Goal: Use online tool/utility: Utilize a website feature to perform a specific function

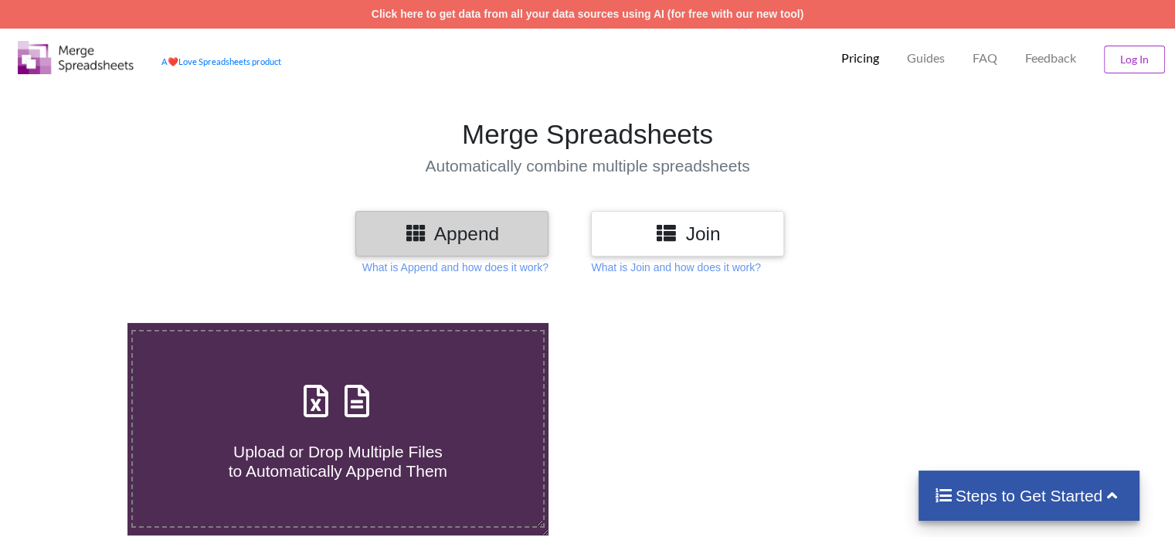
scroll to position [257, 0]
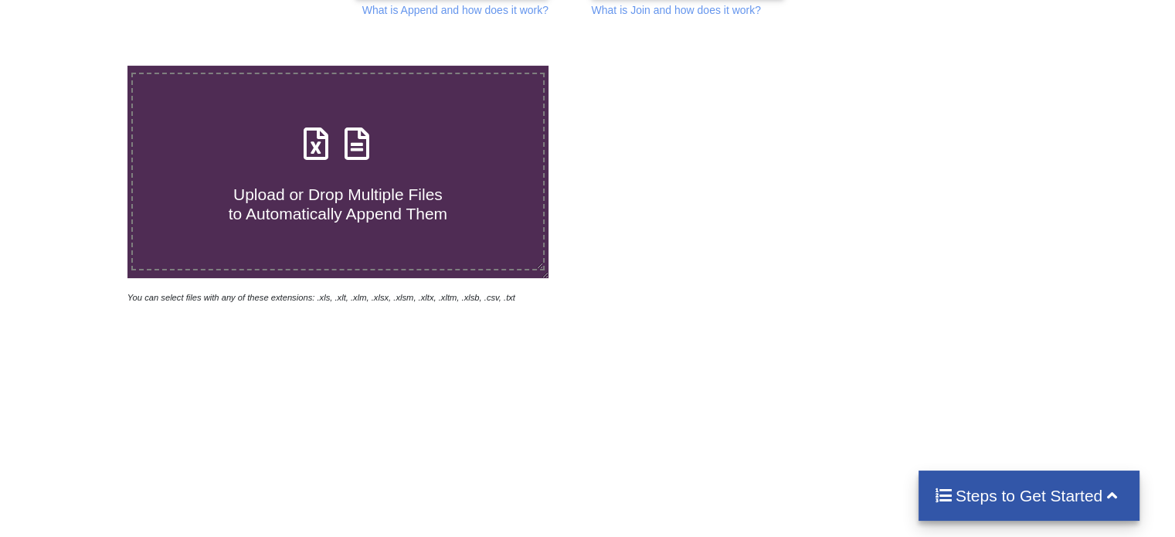
click at [368, 195] on span "Upload or Drop Multiple Files to Automatically Append Them" at bounding box center [338, 203] width 219 height 37
click at [80, 66] on input "Upload or Drop Multiple Files to Automatically Append Them" at bounding box center [80, 66] width 0 height 0
type input "C:\fakepath\misc_coll (33).xls"
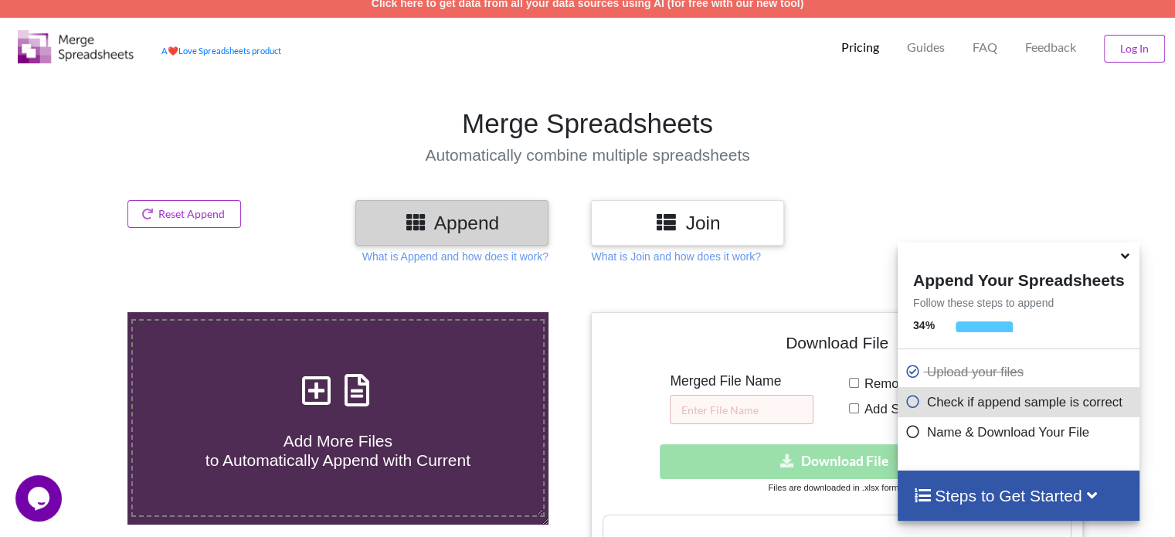
scroll to position [269, 0]
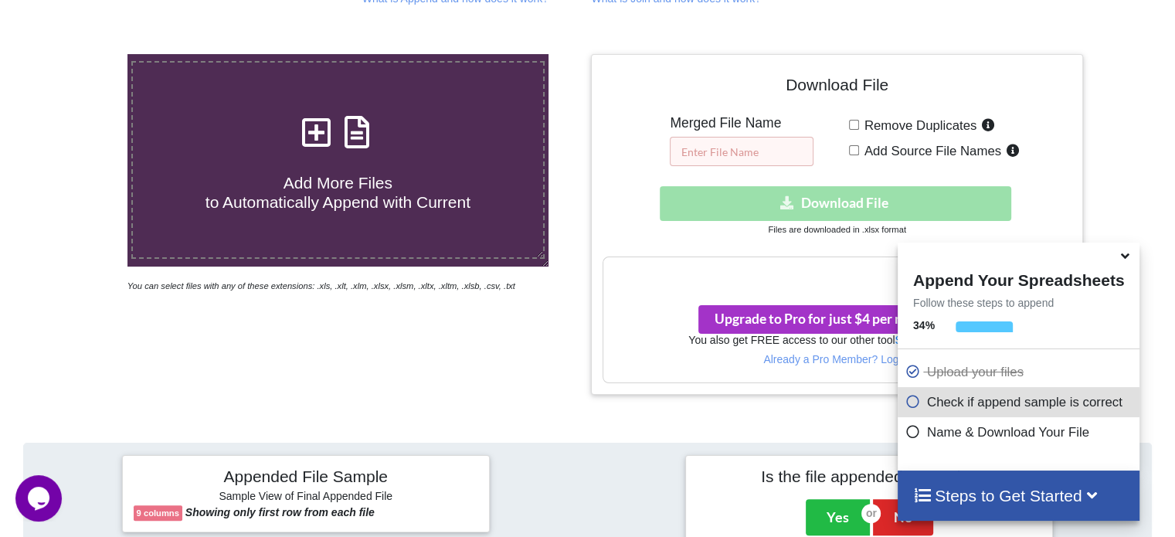
click at [742, 151] on input "text" at bounding box center [742, 151] width 144 height 29
type input "FSF"
click at [863, 161] on div "Remove Duplicates Add Source File Names" at bounding box center [960, 140] width 222 height 51
click at [856, 126] on input "Remove Duplicates" at bounding box center [854, 125] width 10 height 10
checkbox input "true"
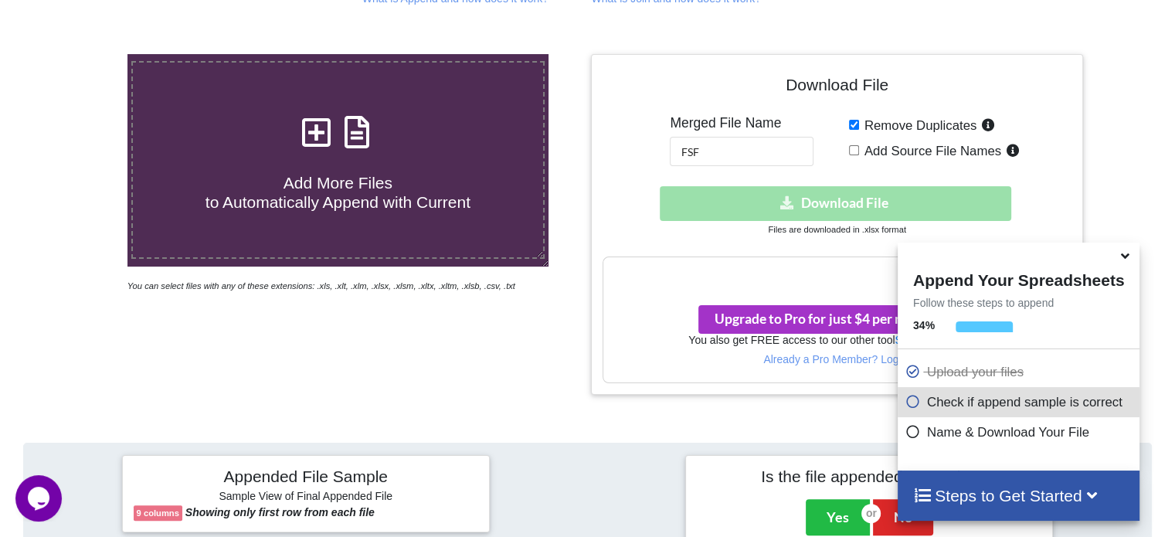
click at [852, 145] on input "Add Source File Names" at bounding box center [854, 150] width 10 height 10
checkbox input "true"
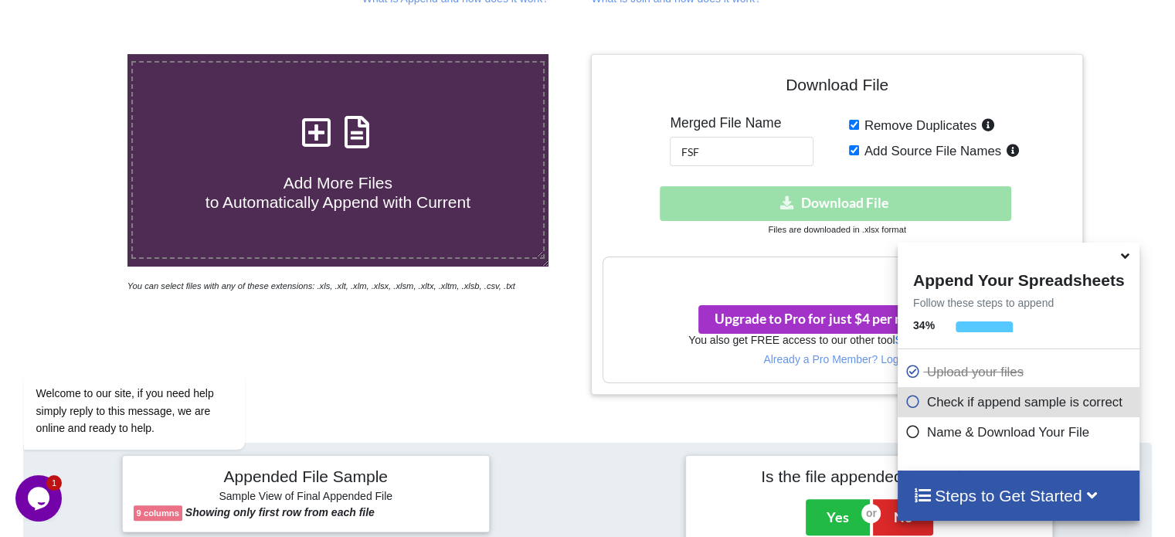
click at [1122, 256] on icon at bounding box center [1125, 253] width 16 height 14
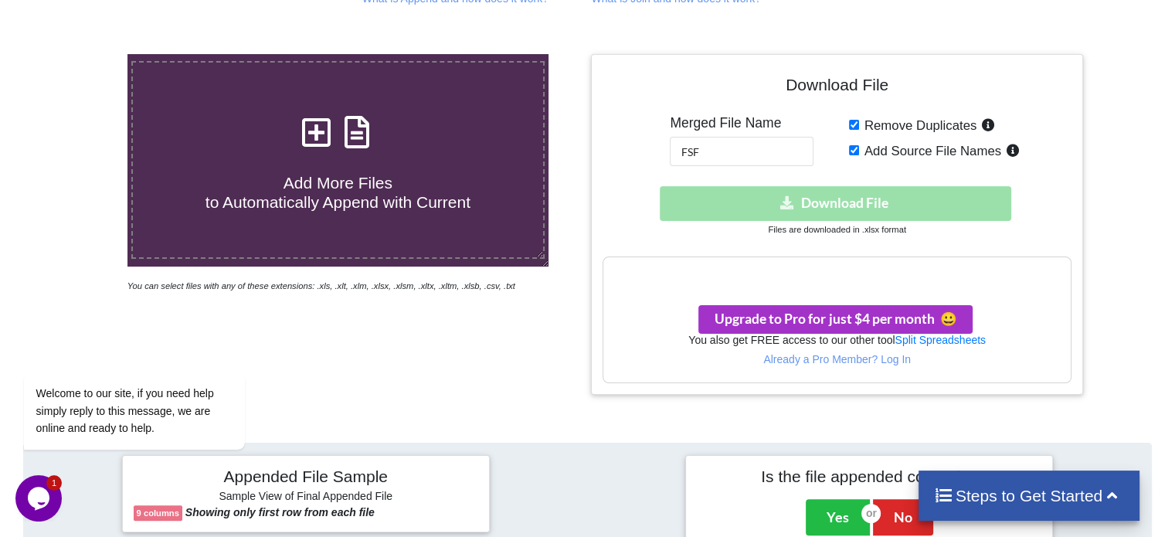
click at [864, 178] on div "Download File Merged File Name FSF Remove Duplicates Add Source File Names Down…" at bounding box center [837, 225] width 468 height 318
drag, startPoint x: 725, startPoint y: 151, endPoint x: 644, endPoint y: 151, distance: 80.3
click at [644, 151] on div "Download File Merged File Name FSF Remove Duplicates Add Source File Names Down…" at bounding box center [837, 225] width 468 height 318
click at [858, 117] on div "Remove Duplicates Add Source File Names" at bounding box center [960, 140] width 222 height 51
click at [854, 145] on input "Add Source File Names" at bounding box center [854, 150] width 10 height 10
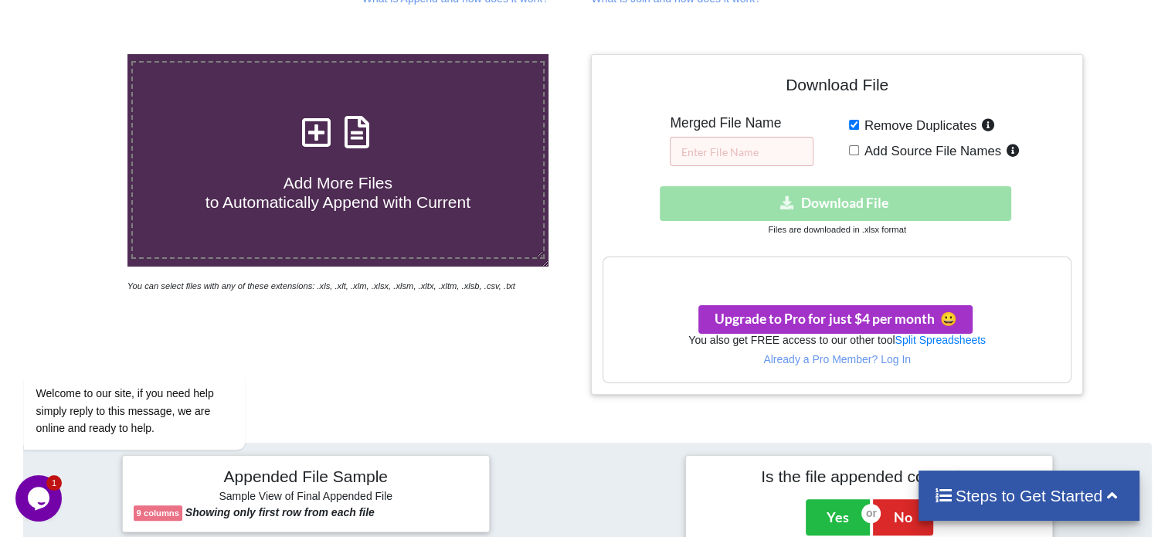
checkbox input "false"
drag, startPoint x: 850, startPoint y: 121, endPoint x: 850, endPoint y: 141, distance: 20.1
click at [850, 123] on input "Remove Duplicates" at bounding box center [854, 125] width 10 height 10
checkbox input "false"
click at [850, 154] on input "Add Source File Names" at bounding box center [854, 150] width 10 height 10
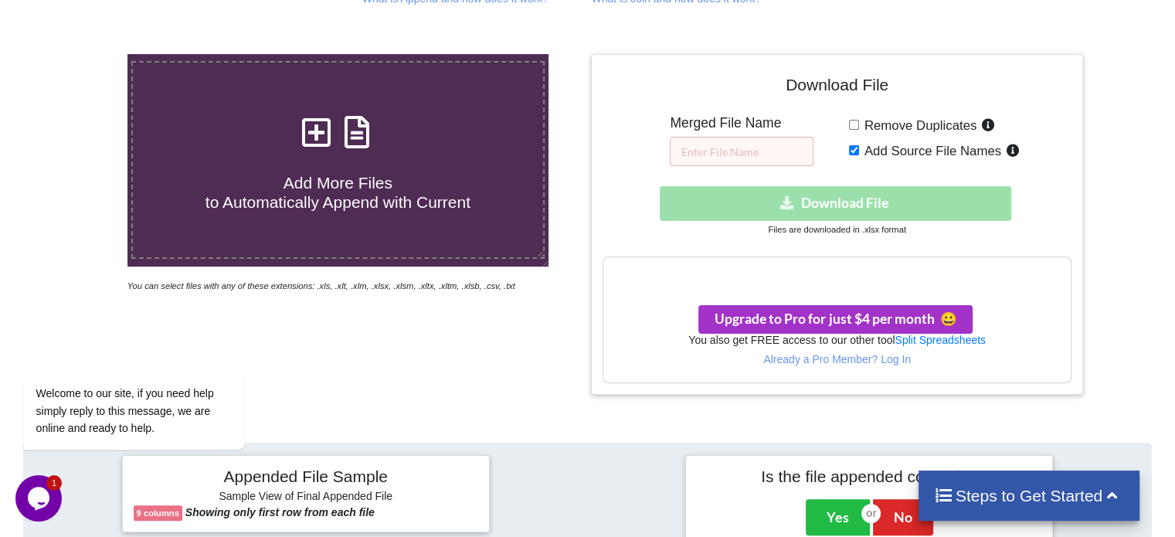
checkbox input "true"
click at [665, 163] on div "Download File Merged File Name Remove Duplicates Add Source File Names Download…" at bounding box center [837, 225] width 468 height 318
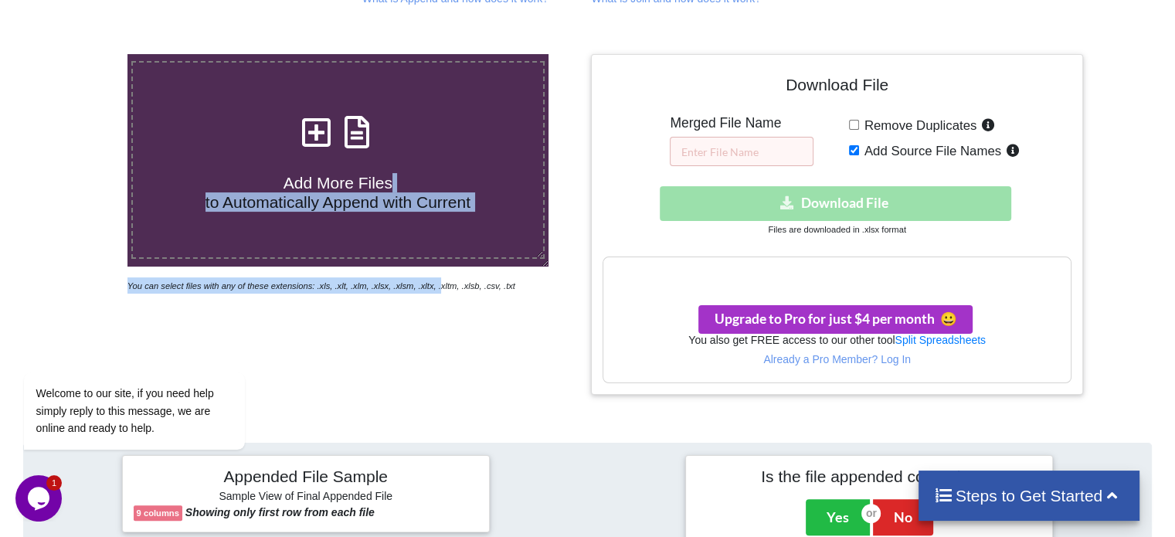
drag, startPoint x: 382, startPoint y: 181, endPoint x: 426, endPoint y: 352, distance: 176.5
click at [423, 347] on div "Add More Files to Automatically Append with Current You can select files with a…" at bounding box center [337, 224] width 499 height 341
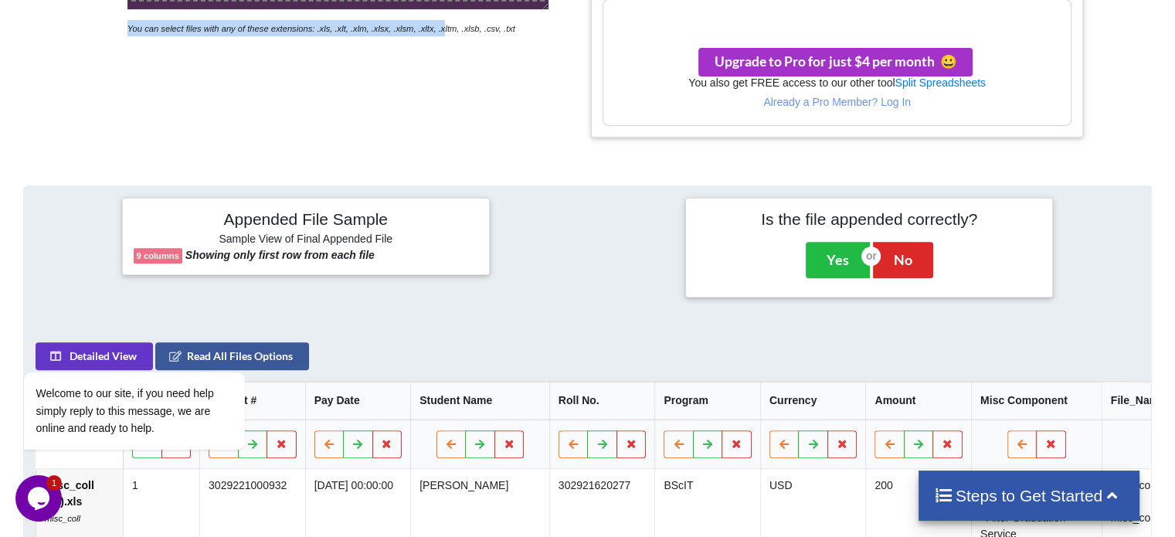
scroll to position [783, 0]
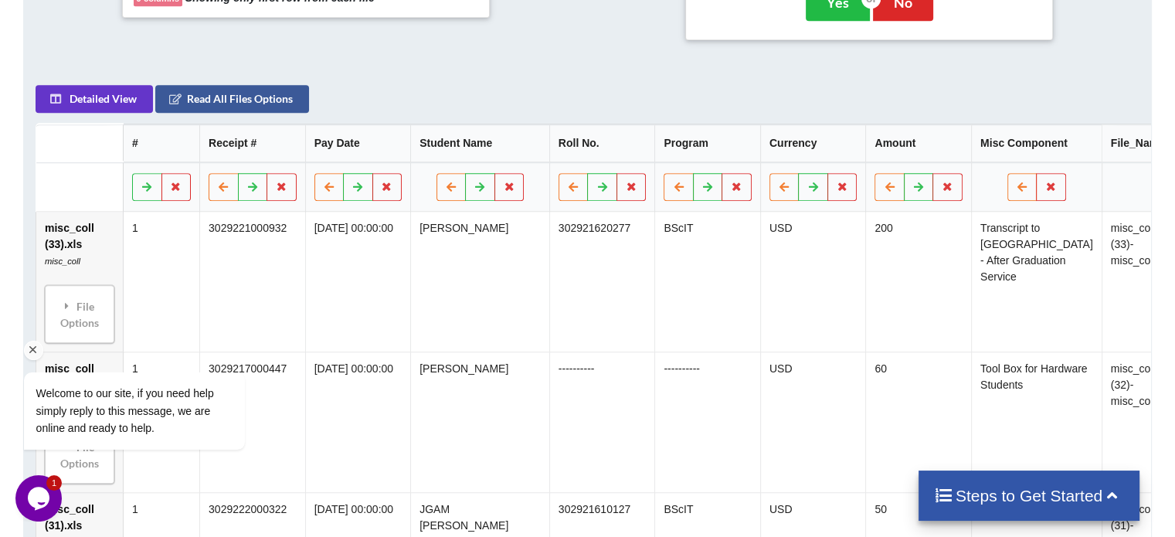
drag, startPoint x: 90, startPoint y: 311, endPoint x: 188, endPoint y: 301, distance: 99.3
click at [112, 307] on div "Welcome to our site, if you need help simply reply to this message, we are onli…" at bounding box center [154, 346] width 278 height 235
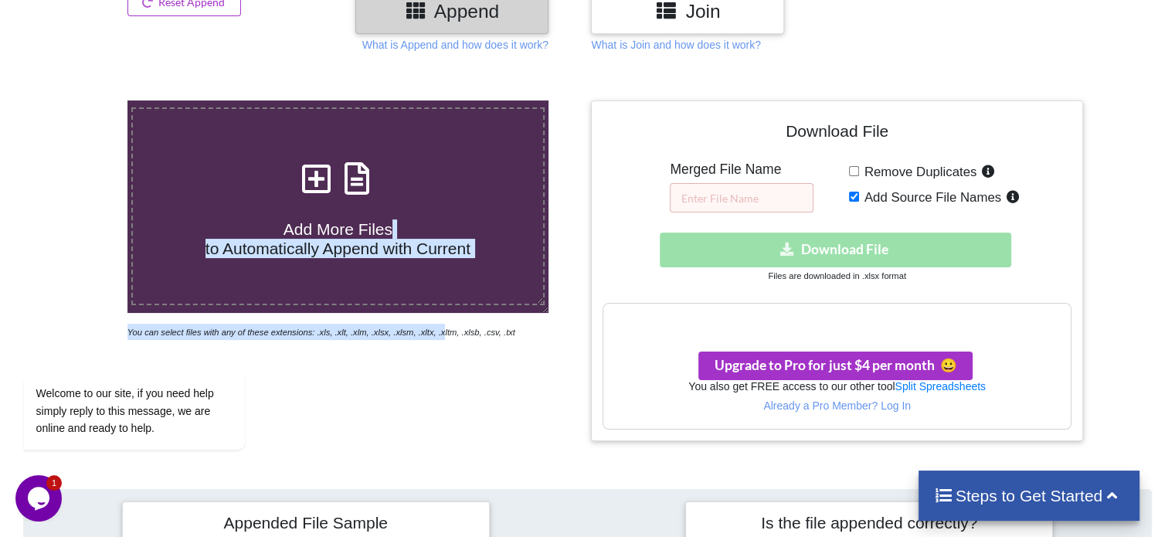
scroll to position [108, 0]
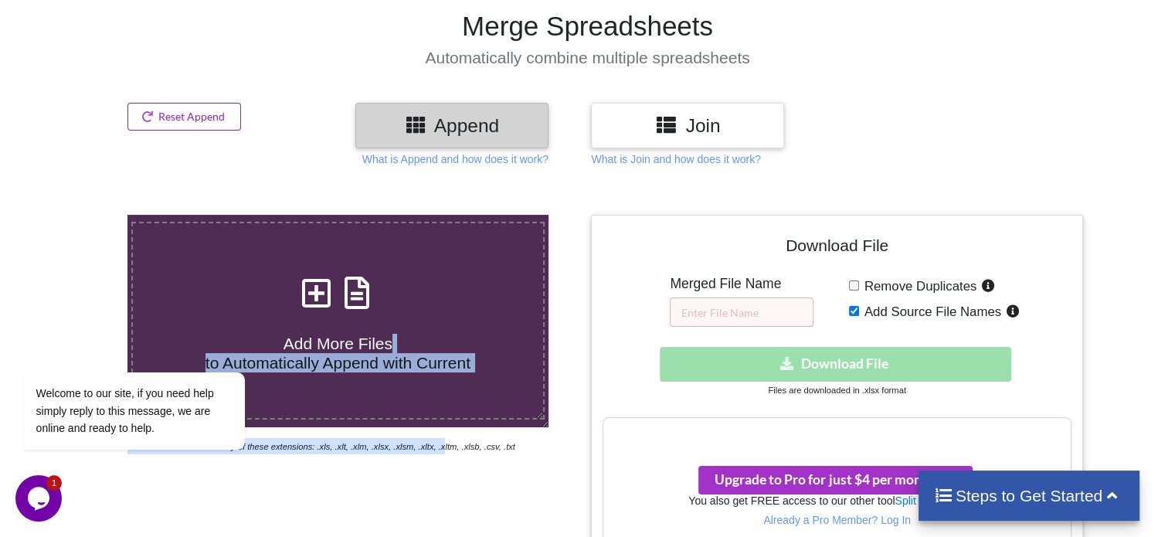
click at [224, 110] on button "Reset Append" at bounding box center [184, 117] width 114 height 28
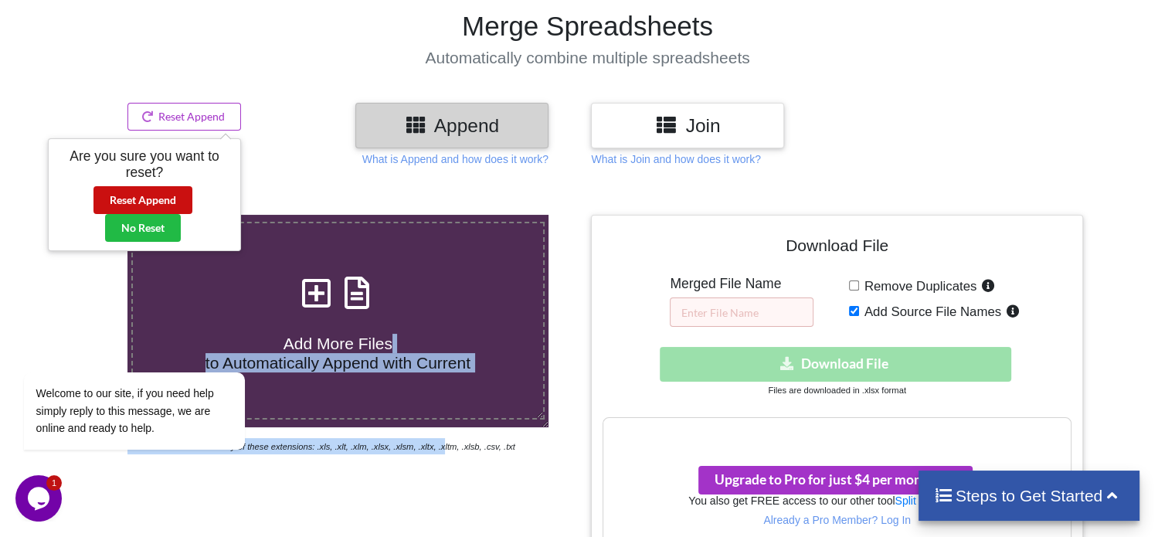
click at [178, 197] on button "Reset Append" at bounding box center [142, 200] width 99 height 28
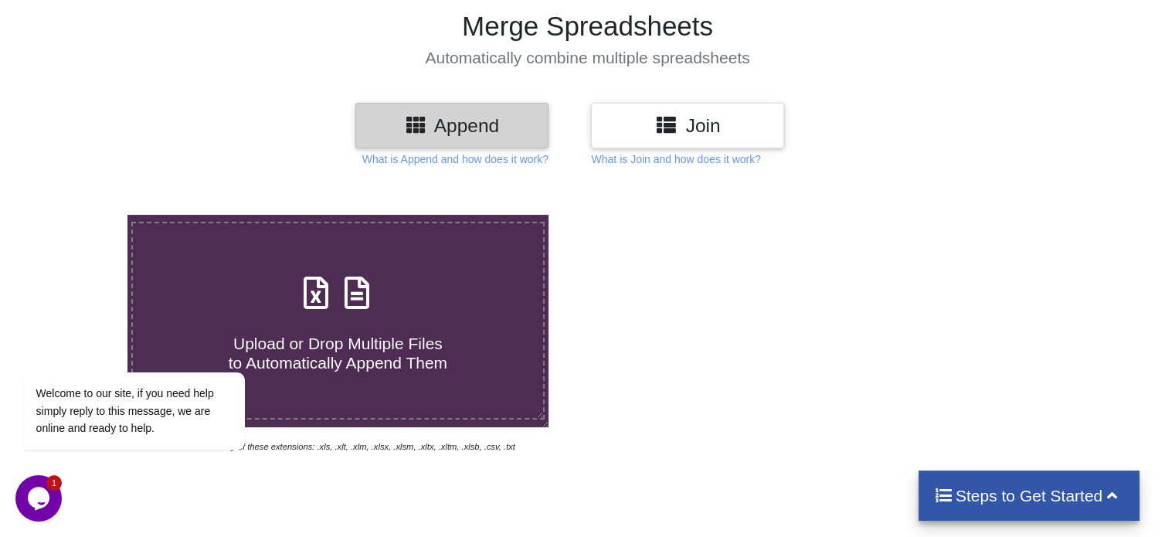
click at [335, 299] on icon at bounding box center [316, 285] width 39 height 32
click at [80, 215] on input "Upload or Drop Multiple Files to Automatically Append Them" at bounding box center [80, 215] width 0 height 0
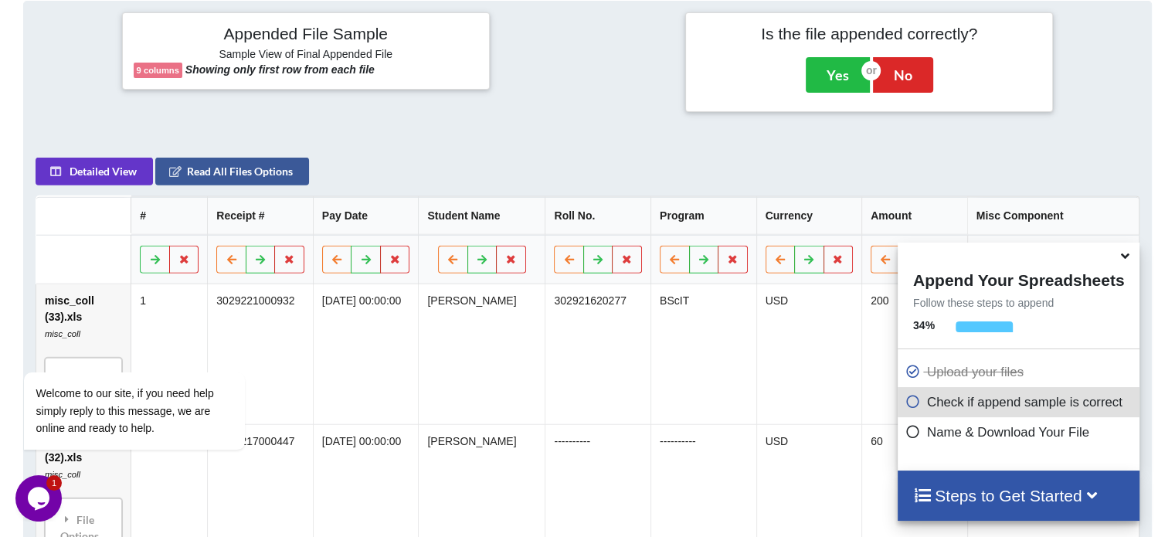
scroll to position [352, 0]
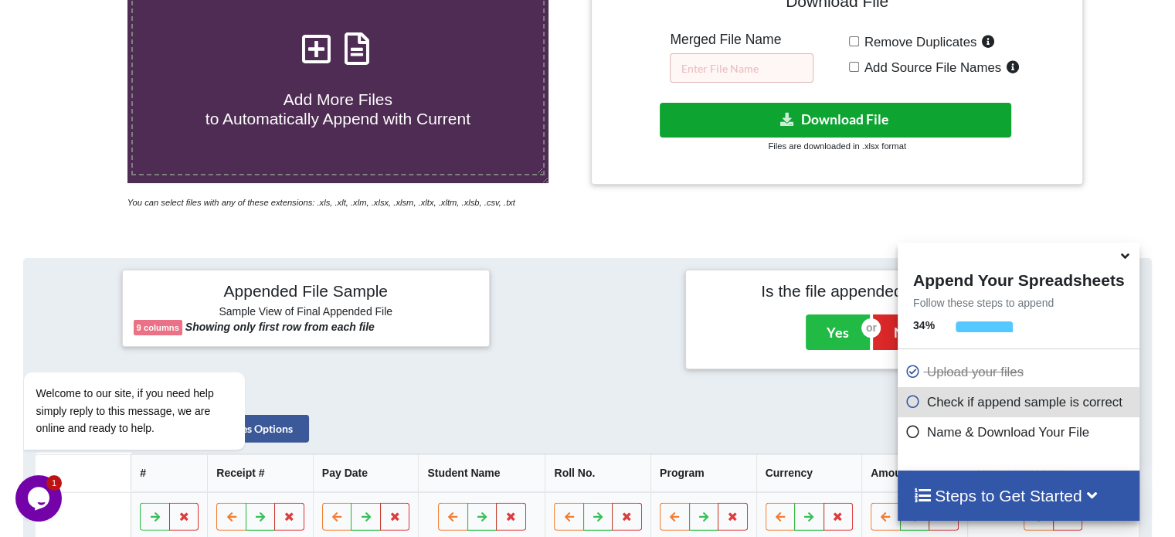
click at [857, 117] on button "Download File" at bounding box center [836, 120] width 352 height 35
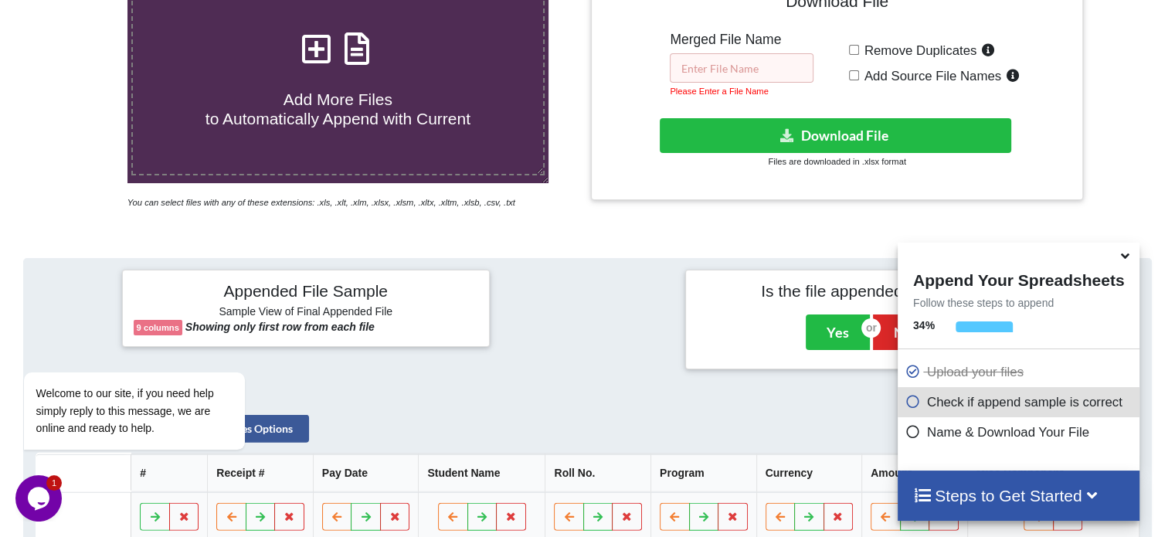
click at [741, 68] on input "text" at bounding box center [742, 67] width 144 height 29
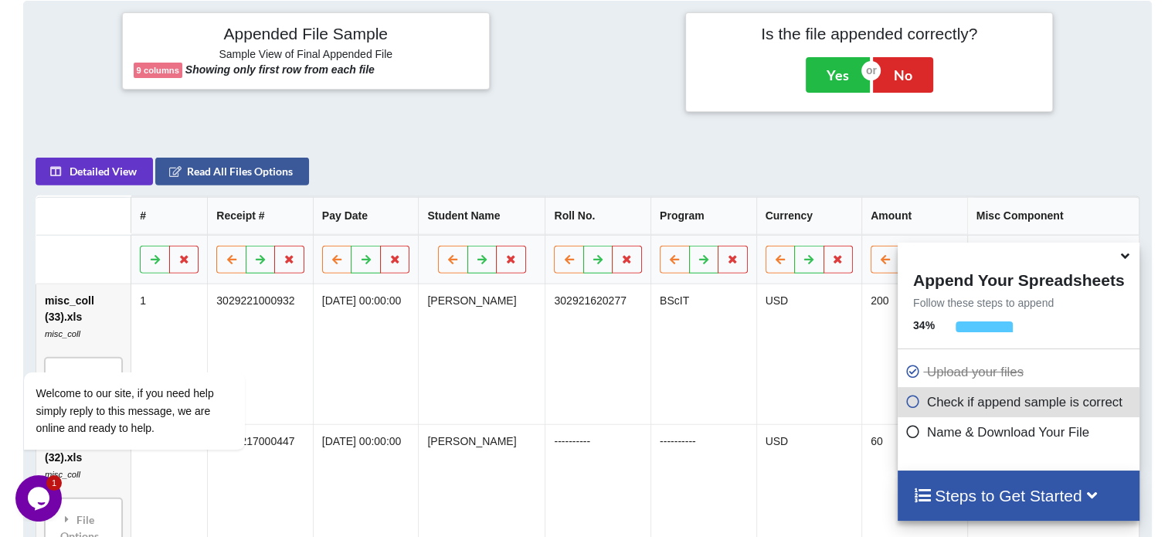
scroll to position [94, 0]
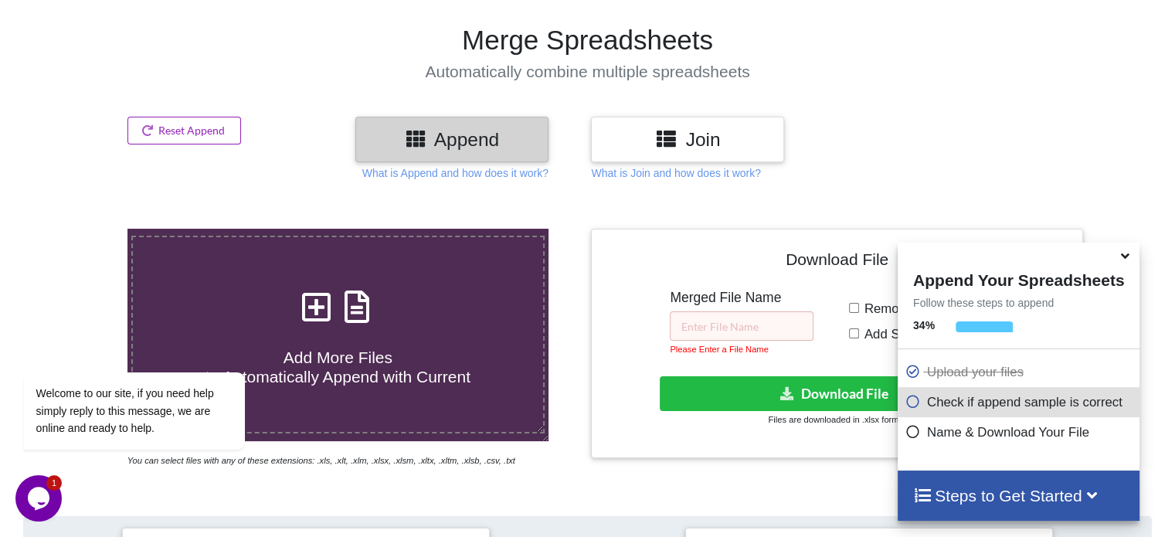
click at [199, 122] on button "Reset Append" at bounding box center [184, 131] width 114 height 28
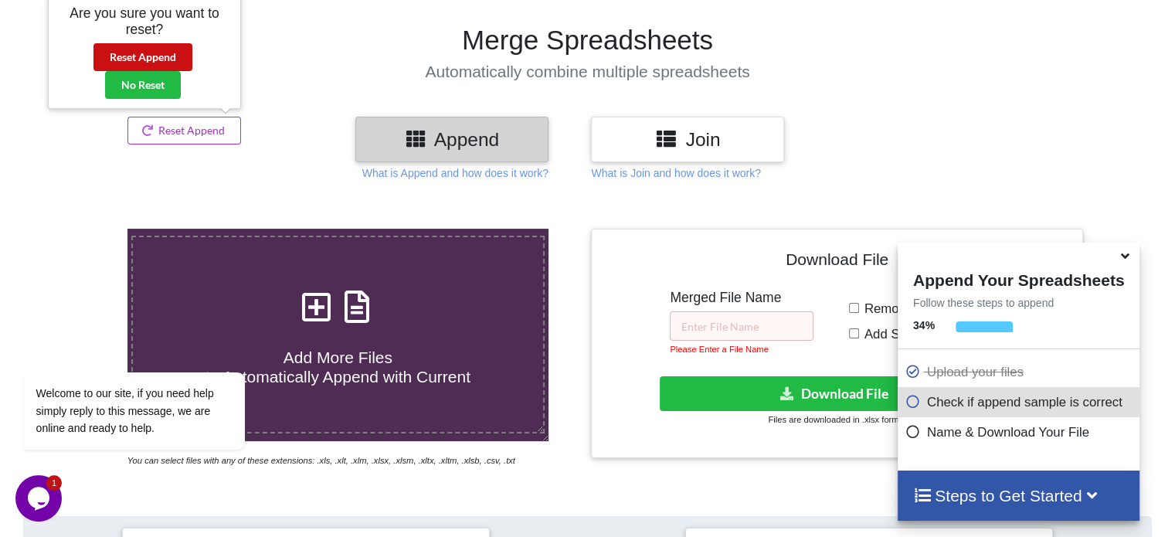
click at [154, 53] on button "Reset Append" at bounding box center [142, 57] width 99 height 28
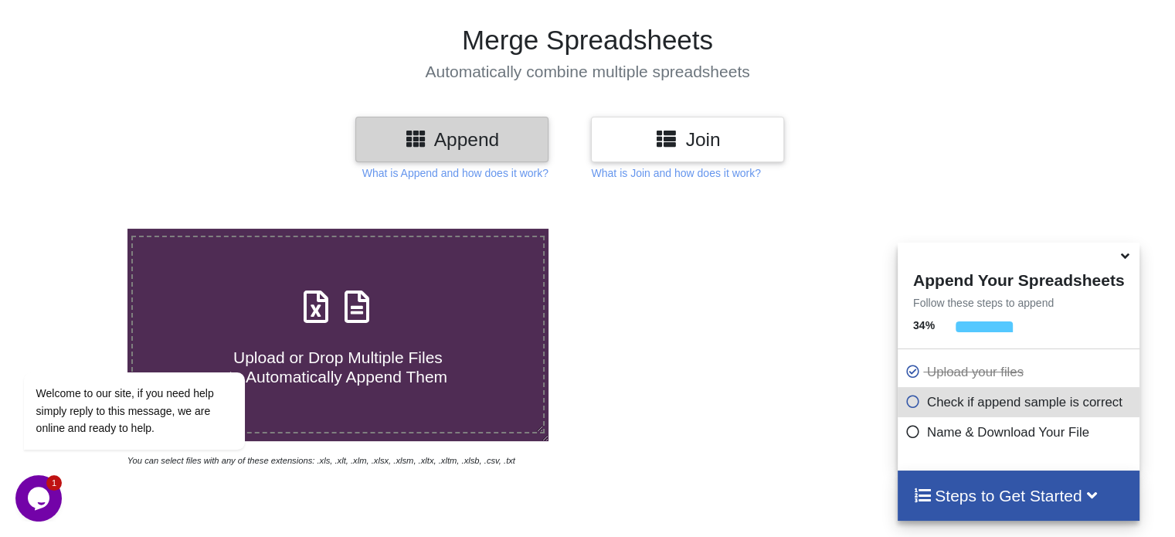
click at [370, 311] on icon at bounding box center [357, 299] width 39 height 32
click at [80, 229] on input "Upload or Drop Multiple Files to Automatically Append Them" at bounding box center [80, 229] width 0 height 0
type input "C:\fakepath\misc_coll (33).xls"
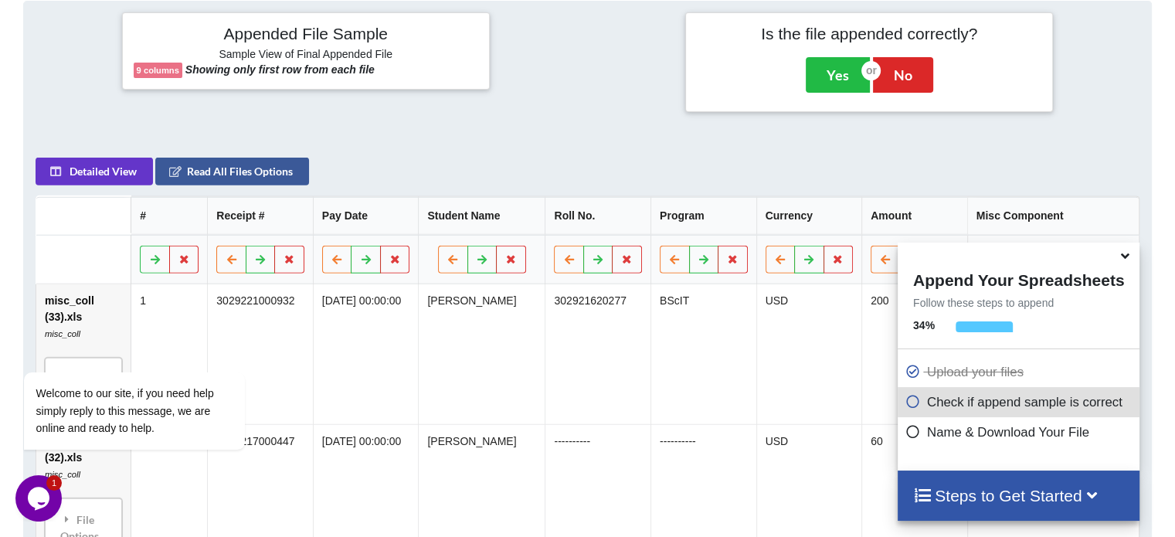
scroll to position [352, 0]
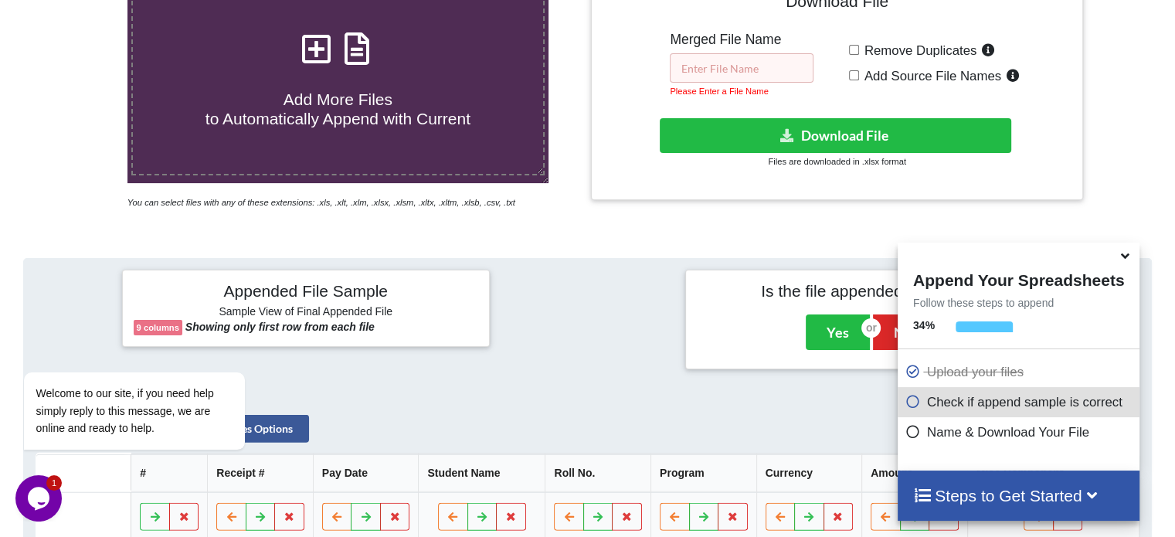
click at [766, 66] on input "text" at bounding box center [742, 67] width 144 height 29
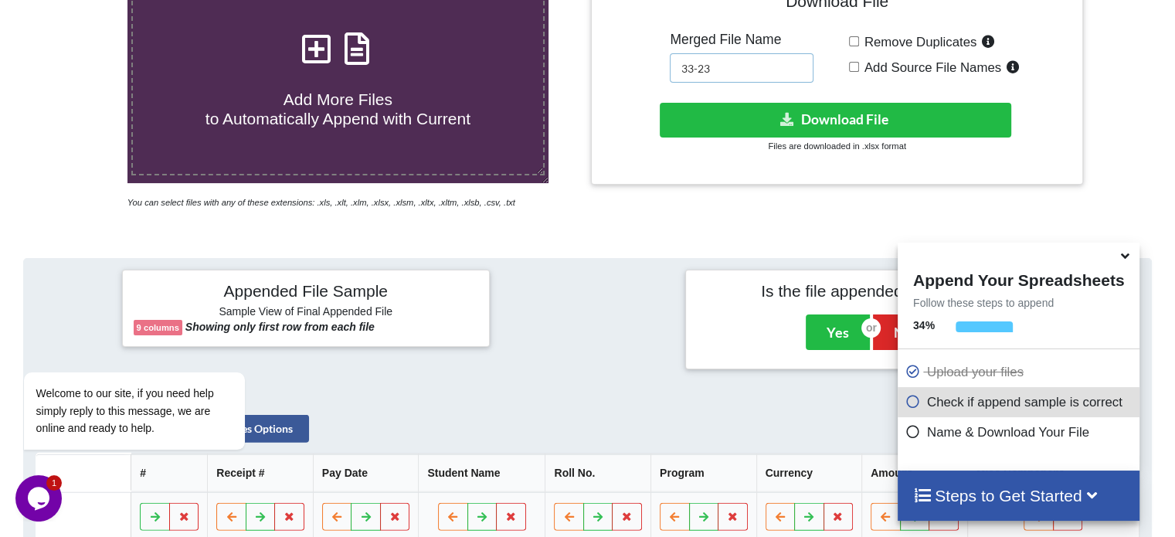
type input "33-23"
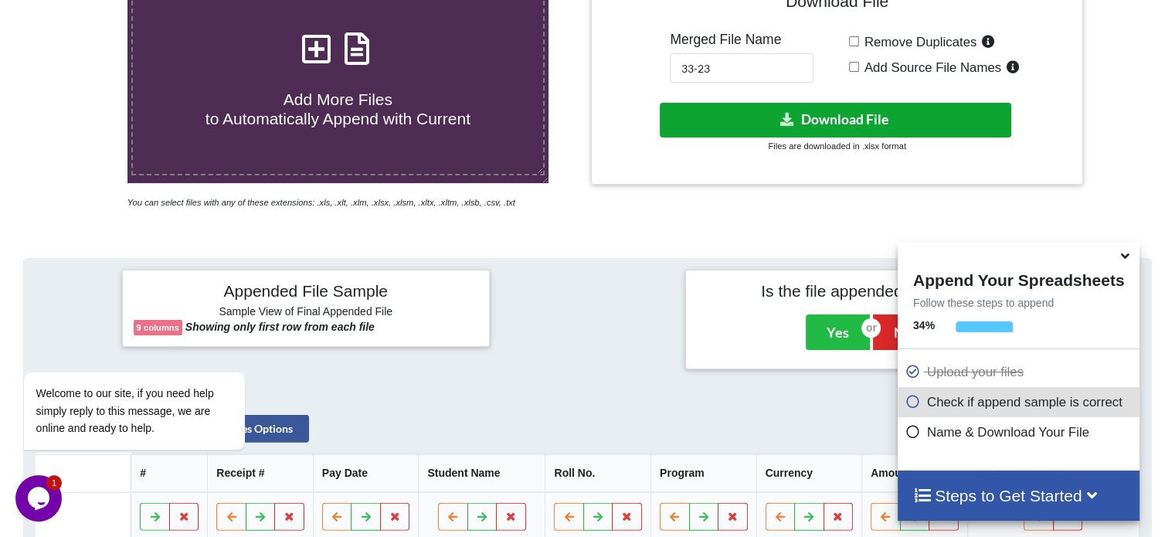
click at [810, 119] on button "Download File" at bounding box center [836, 120] width 352 height 35
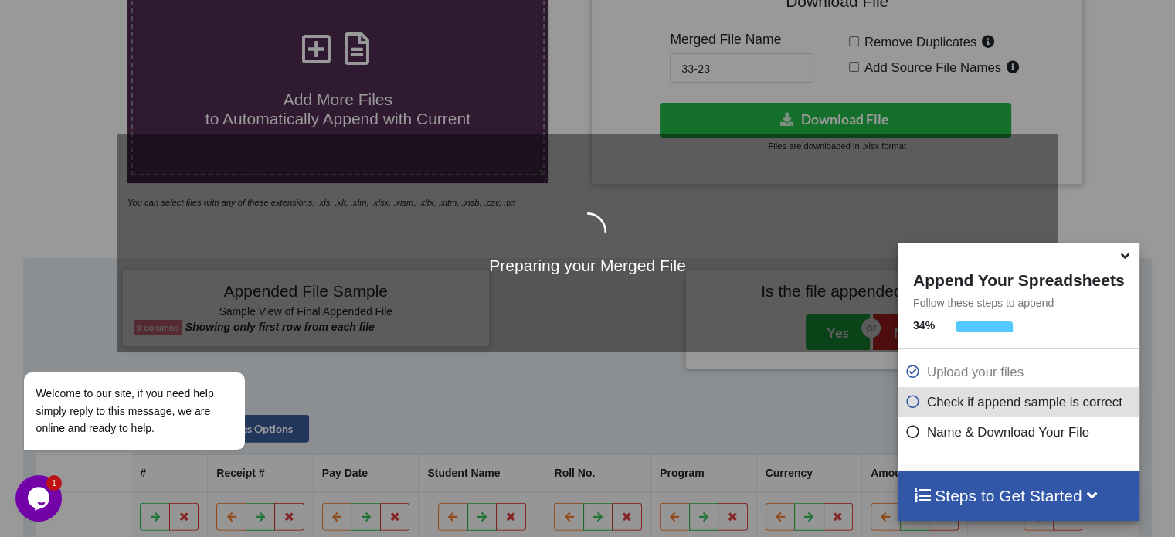
click at [1125, 257] on icon at bounding box center [1125, 253] width 16 height 14
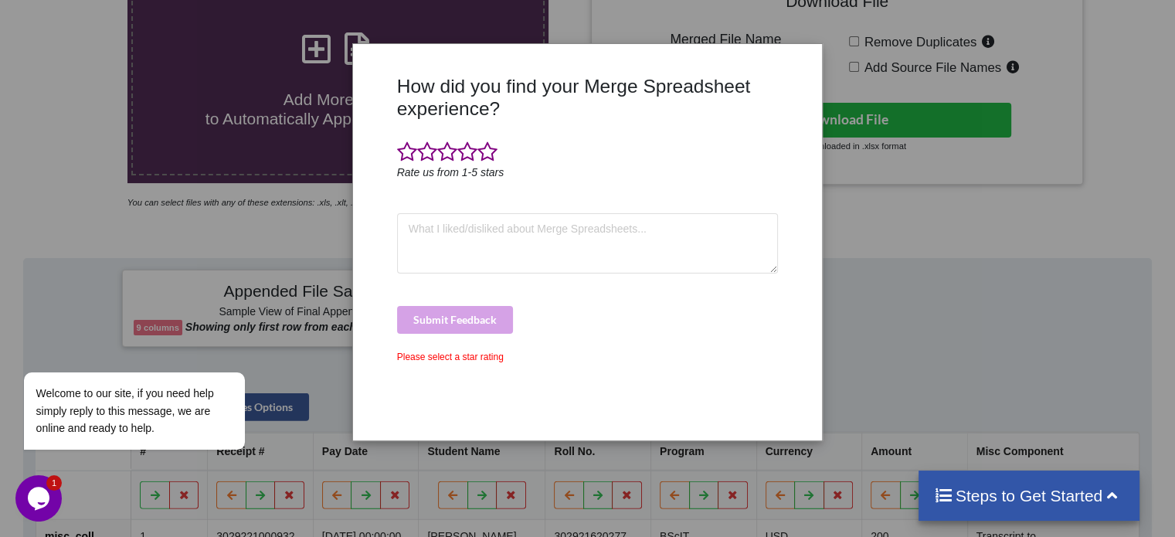
click at [864, 351] on div "How did you find your Merge Spreadsheet experience? Rate us from 1-5 stars Subm…" at bounding box center [587, 268] width 1175 height 537
click at [553, 227] on textarea at bounding box center [588, 243] width 382 height 60
type textarea "asfasf"
click at [481, 322] on div "Submit Feedback" at bounding box center [588, 320] width 382 height 28
click at [558, 233] on textarea "asfasf" at bounding box center [588, 243] width 382 height 60
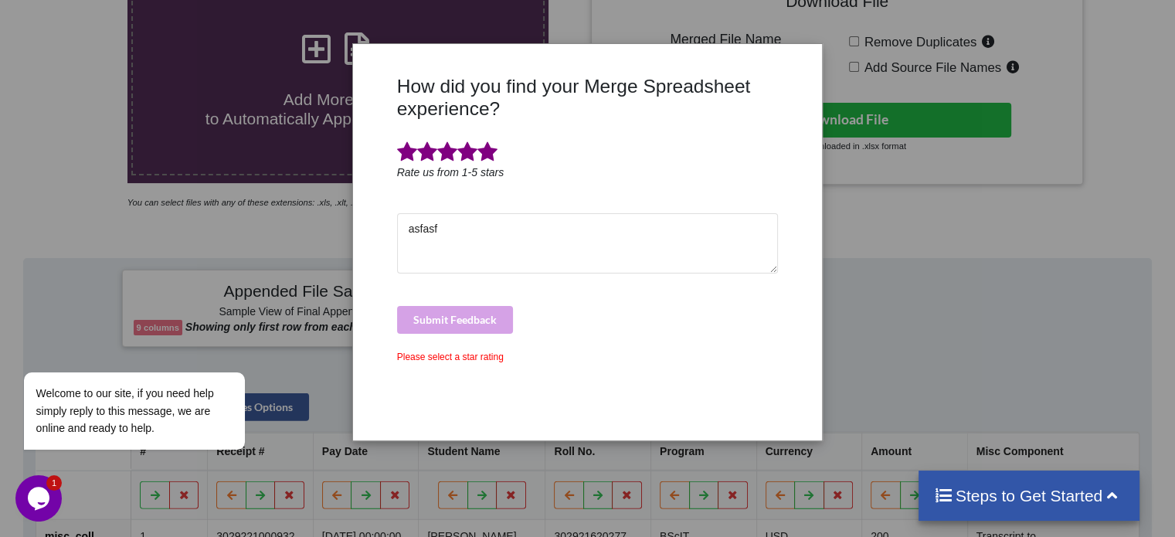
click at [493, 142] on span at bounding box center [487, 152] width 20 height 22
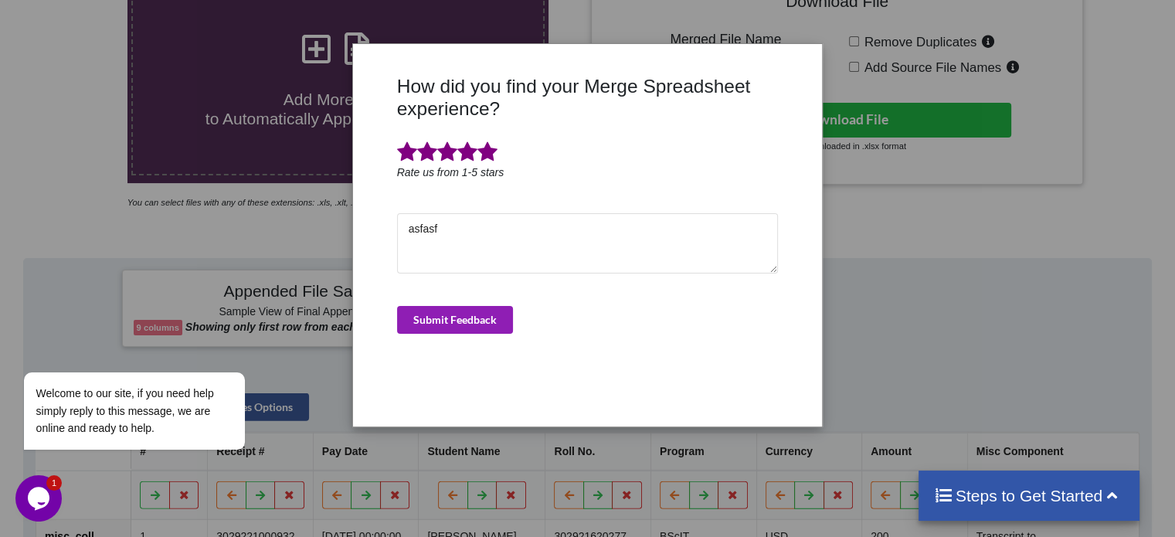
click at [477, 307] on button "Submit Feedback" at bounding box center [455, 320] width 116 height 28
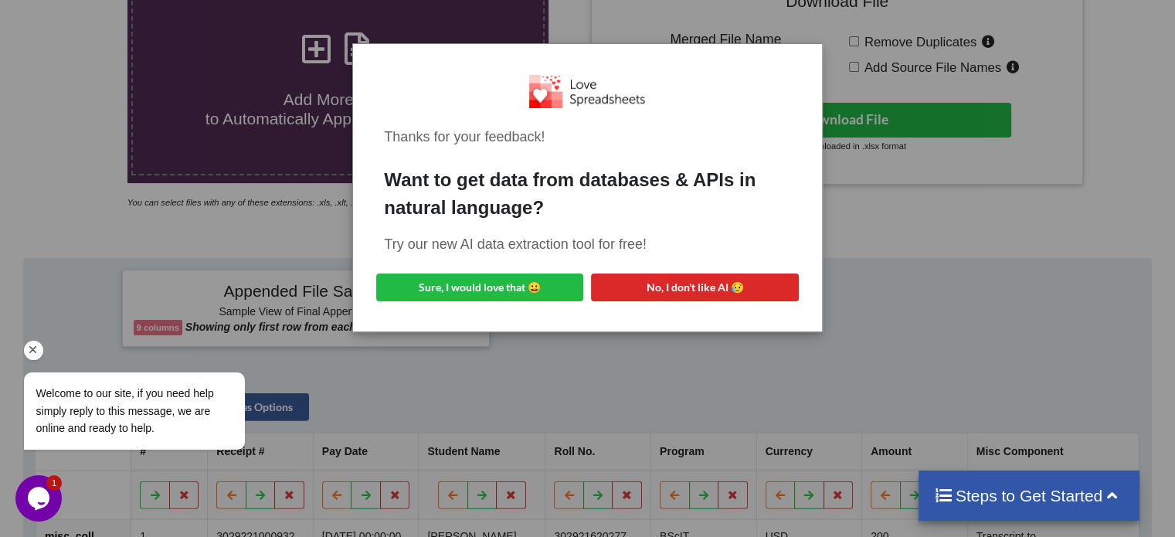
click at [31, 345] on icon "Chat attention grabber" at bounding box center [33, 350] width 14 height 14
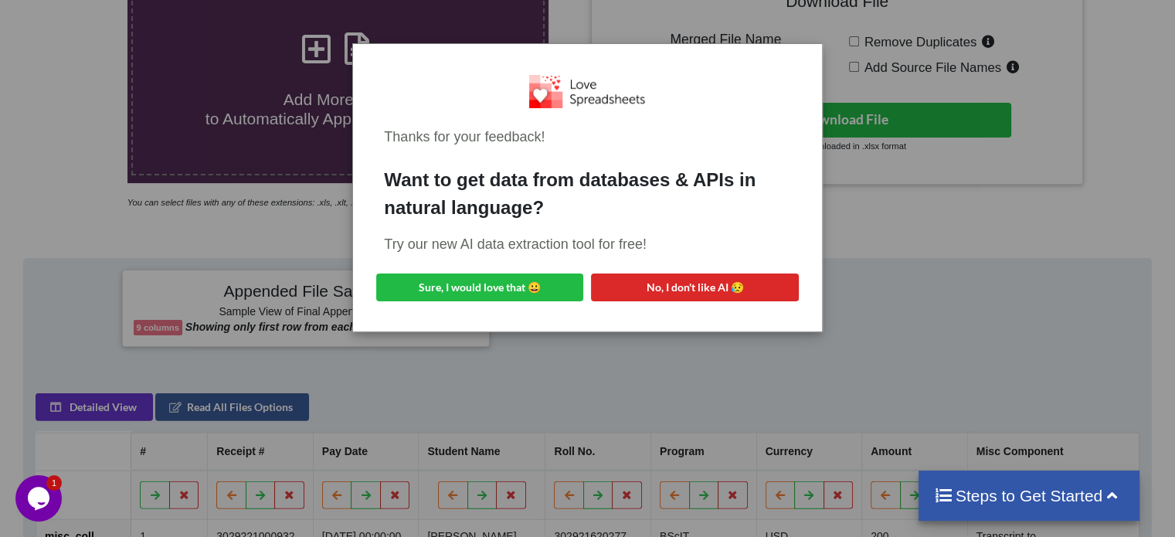
click at [1150, 56] on div "Thanks for your feedback! Want to get data from databases & APIs in natural lan…" at bounding box center [587, 268] width 1175 height 537
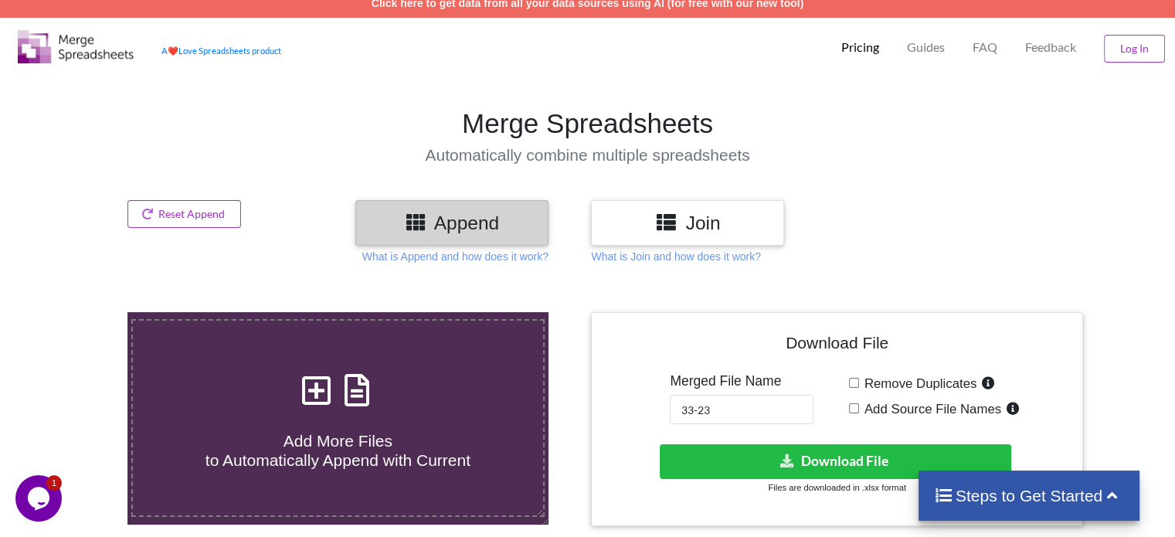
scroll to position [0, 0]
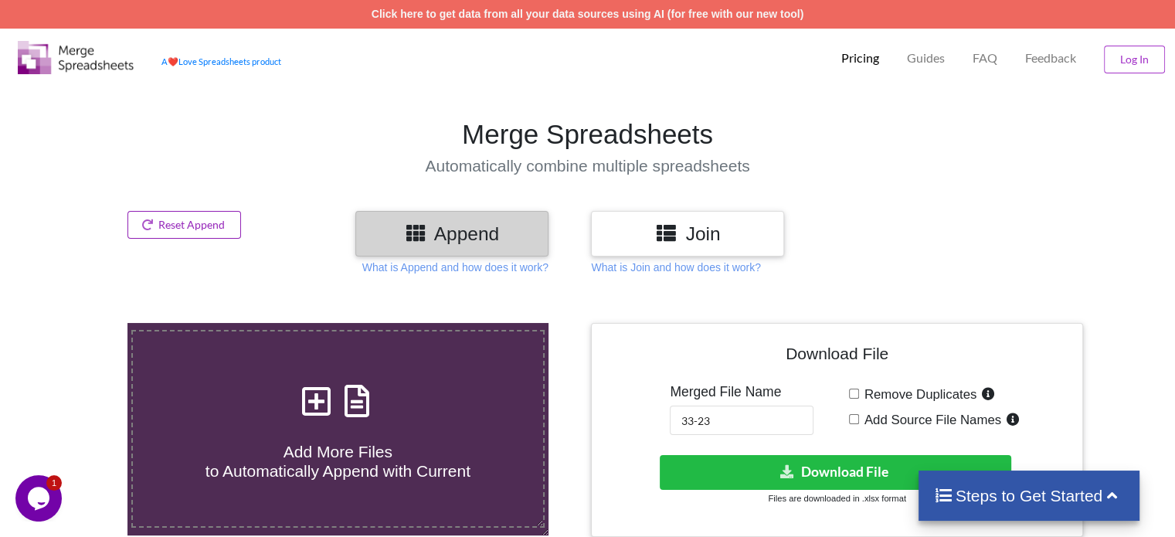
click at [213, 224] on button "Reset Append" at bounding box center [184, 225] width 114 height 28
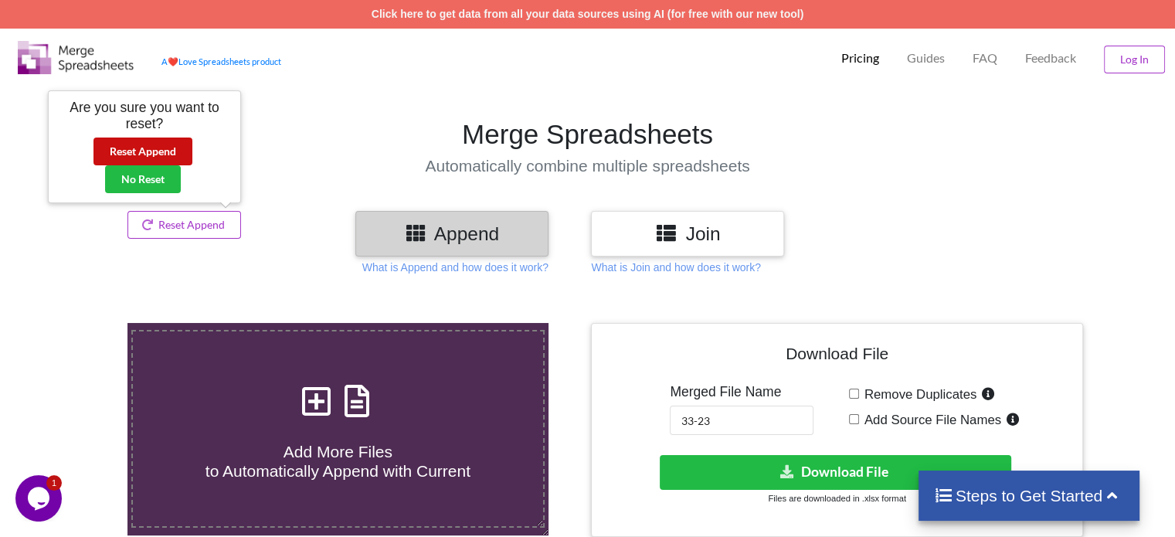
click at [175, 159] on button "Reset Append" at bounding box center [142, 152] width 99 height 28
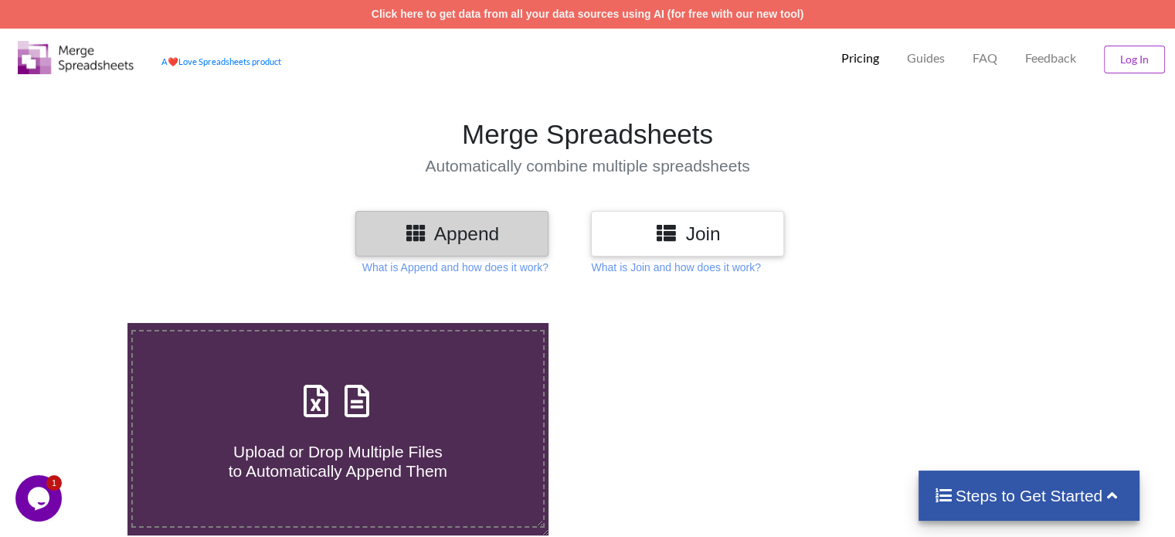
click at [355, 420] on span at bounding box center [338, 402] width 82 height 36
click at [80, 323] on input "Upload or Drop Multiple Files to Automatically Append Them" at bounding box center [80, 323] width 0 height 0
type input "C:\fakepath\misc_coll (22).xls"
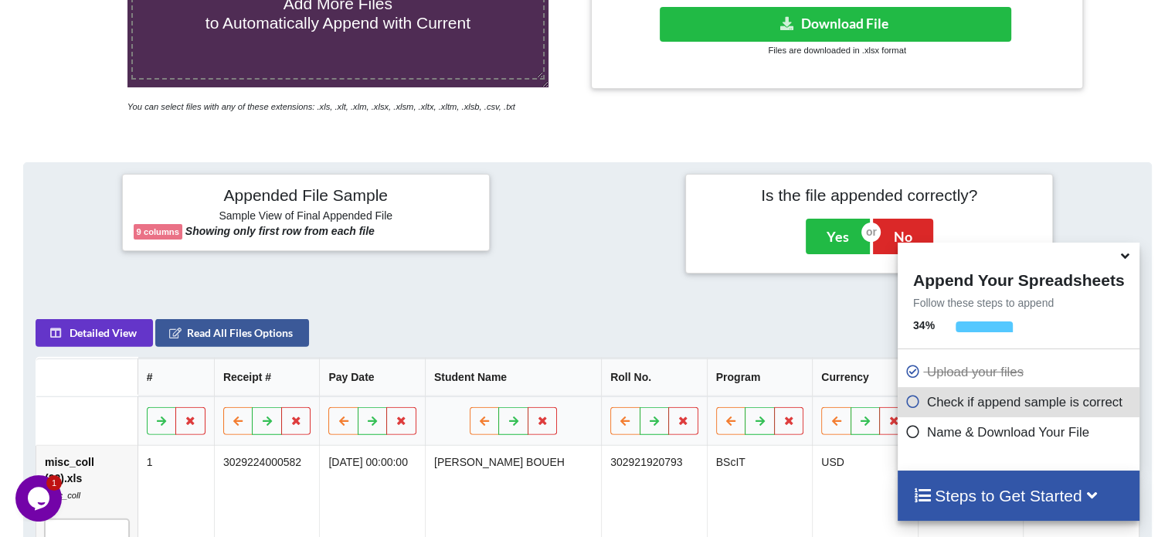
scroll to position [352, 0]
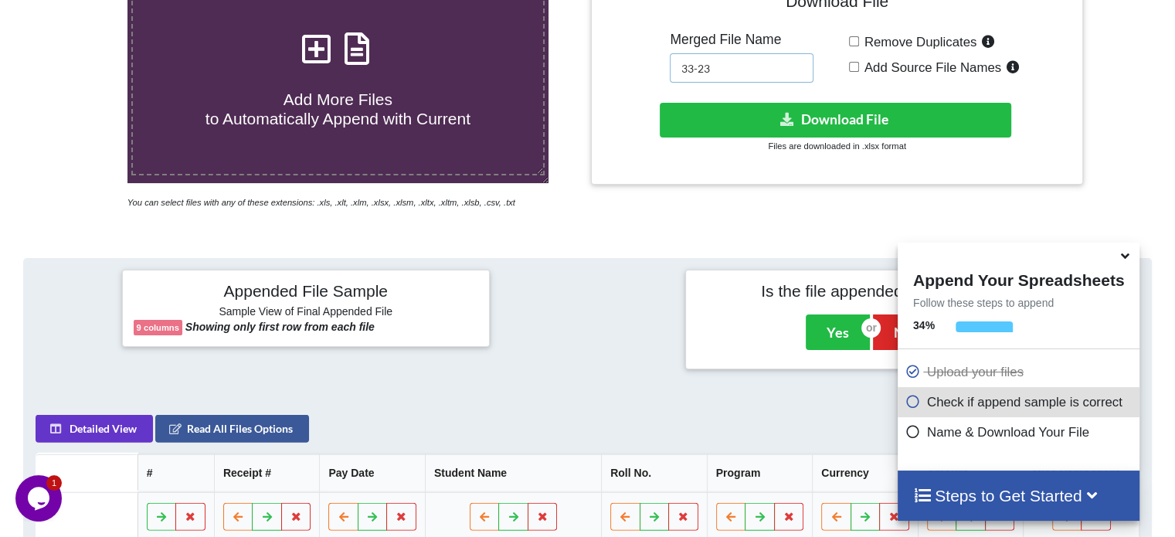
click at [756, 75] on input "33-23" at bounding box center [742, 67] width 144 height 29
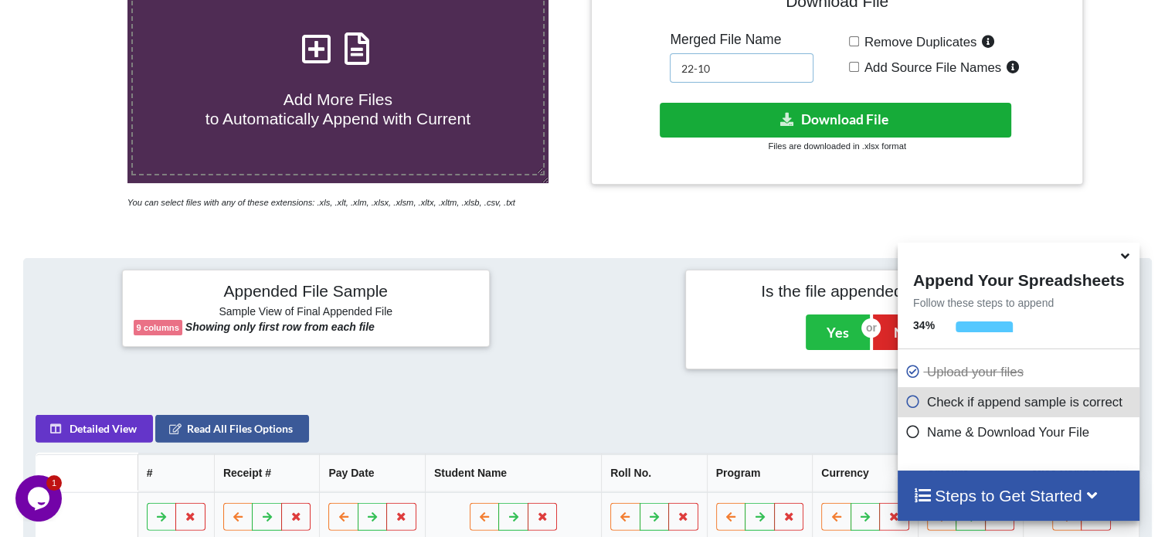
type input "22-10"
click at [937, 114] on button "Download File" at bounding box center [836, 120] width 352 height 35
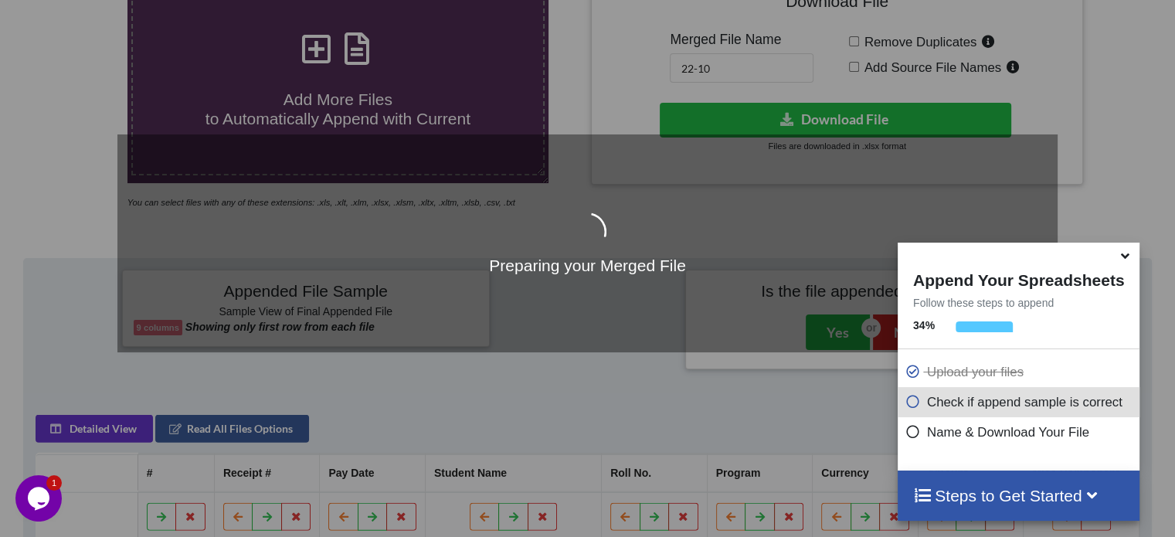
click at [1128, 260] on icon at bounding box center [1125, 253] width 16 height 14
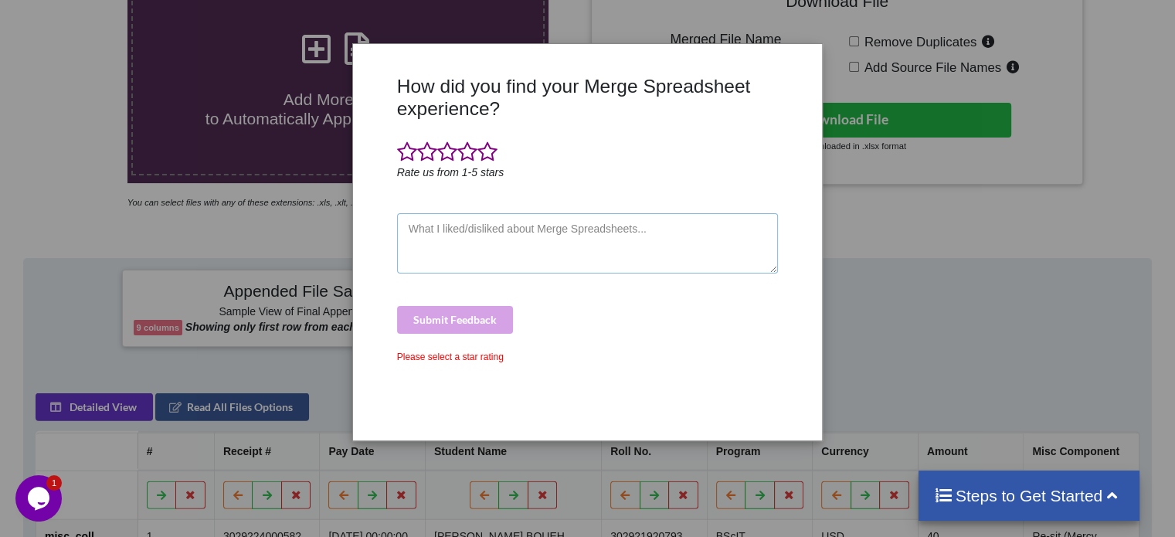
click at [472, 250] on textarea at bounding box center [588, 243] width 382 height 60
click at [466, 163] on span at bounding box center [467, 152] width 20 height 22
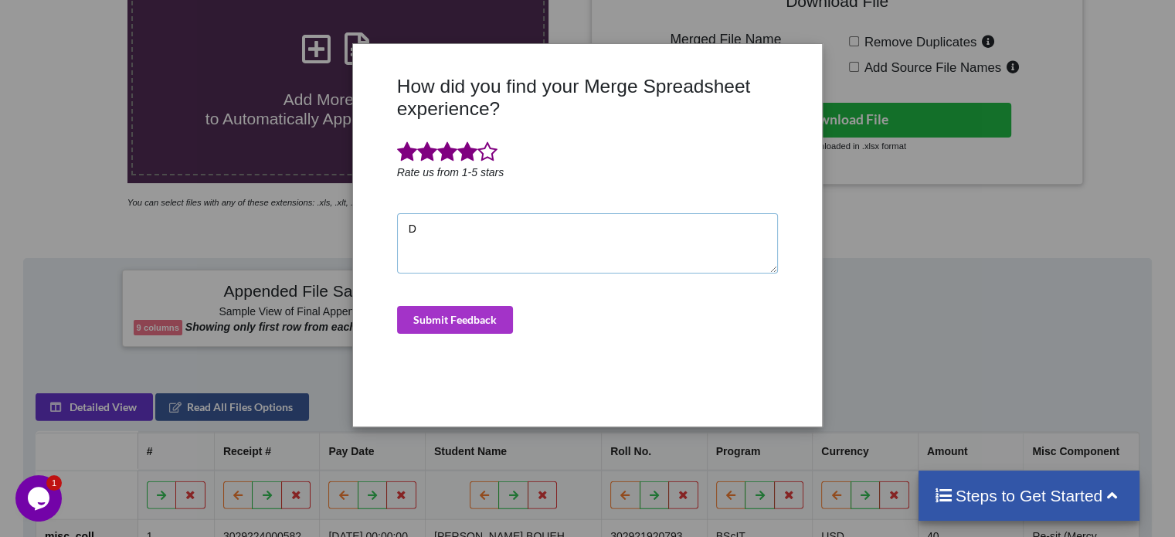
type textarea "D"
click at [466, 163] on span at bounding box center [467, 152] width 20 height 22
click at [447, 316] on button "Submit Feedback" at bounding box center [455, 320] width 116 height 28
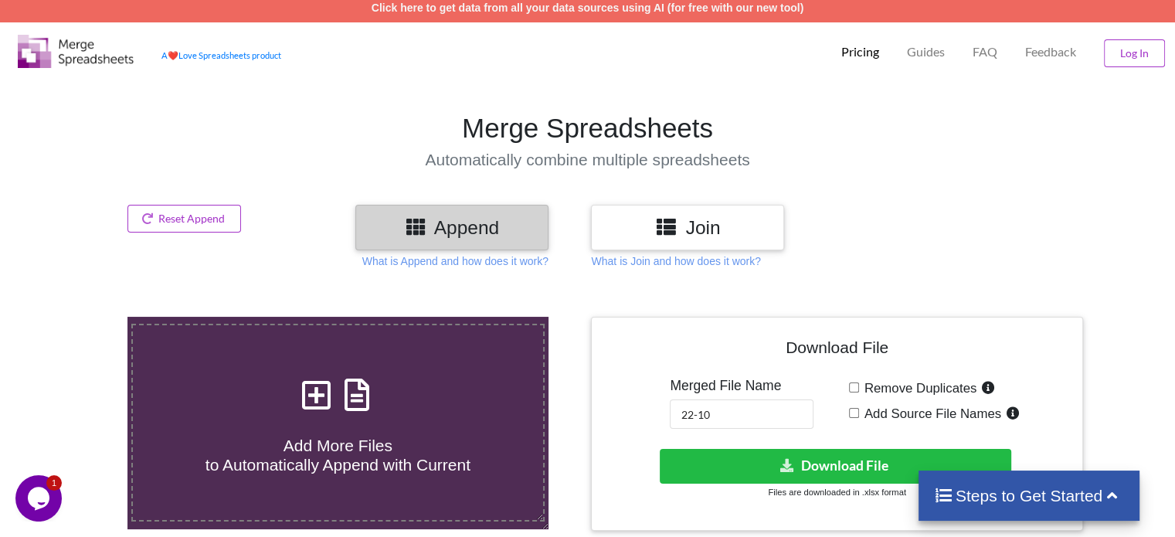
scroll to position [0, 0]
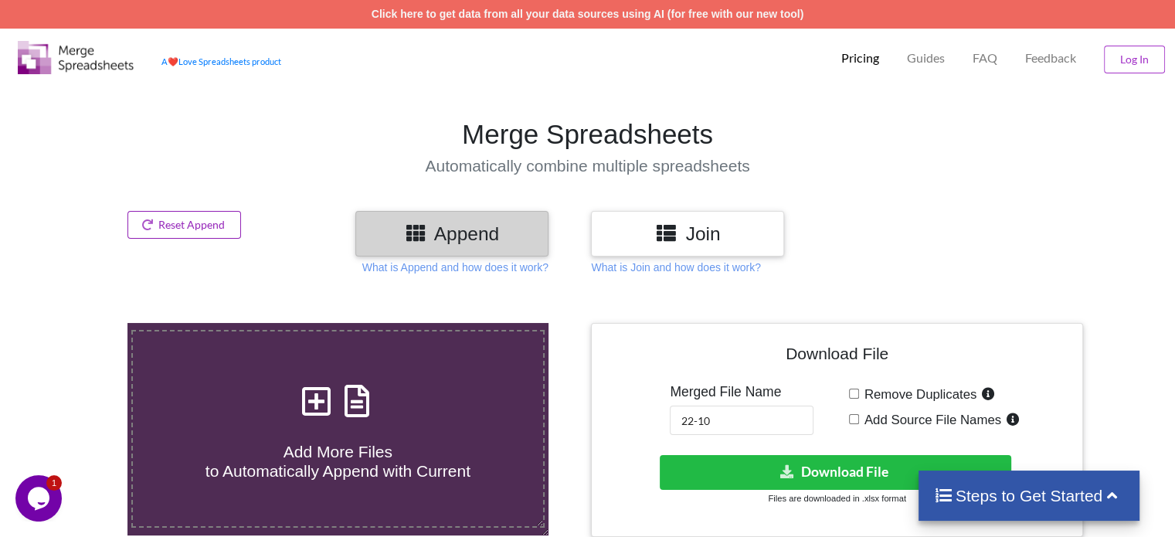
click at [232, 225] on button "Reset Append" at bounding box center [184, 225] width 114 height 28
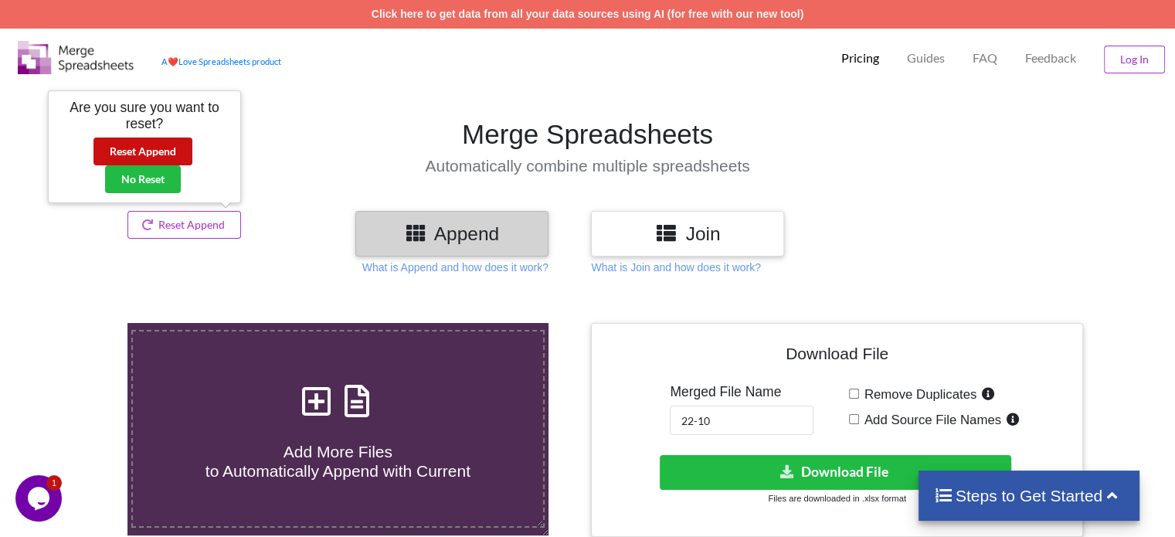
click at [158, 155] on button "Reset Append" at bounding box center [142, 152] width 99 height 28
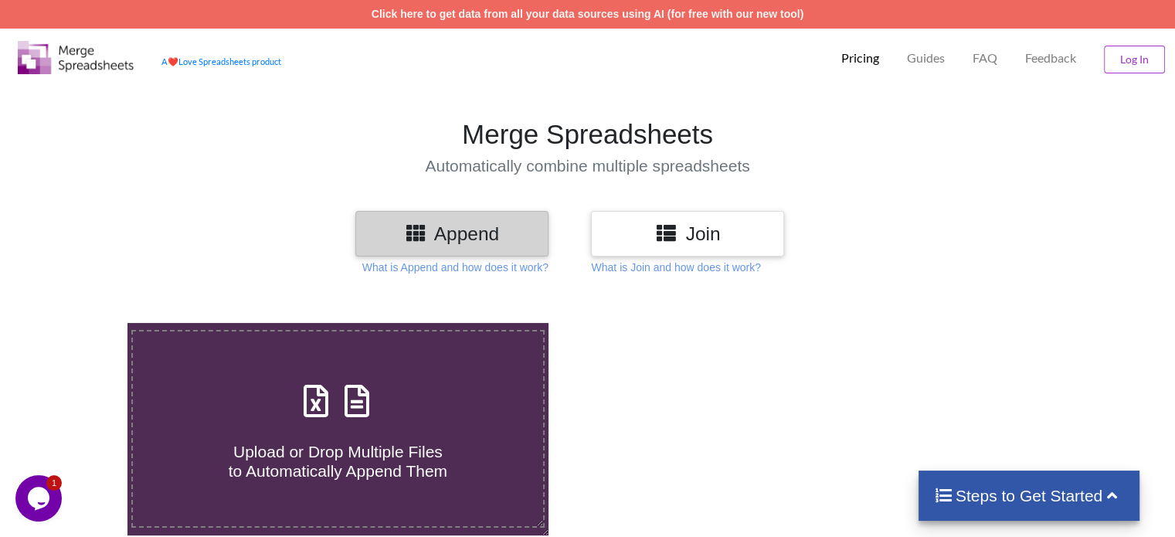
click at [346, 390] on icon at bounding box center [357, 393] width 39 height 32
click at [80, 323] on input "Upload or Drop Multiple Files to Automatically Append Them" at bounding box center [80, 323] width 0 height 0
type input "C:\fakepath\misc_coll (9).xls"
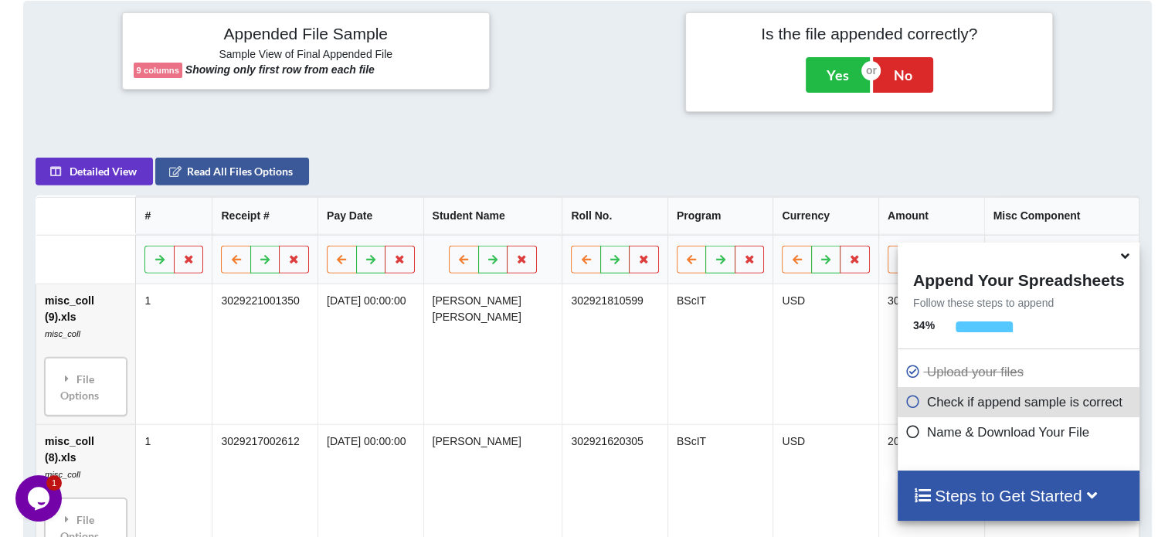
scroll to position [352, 0]
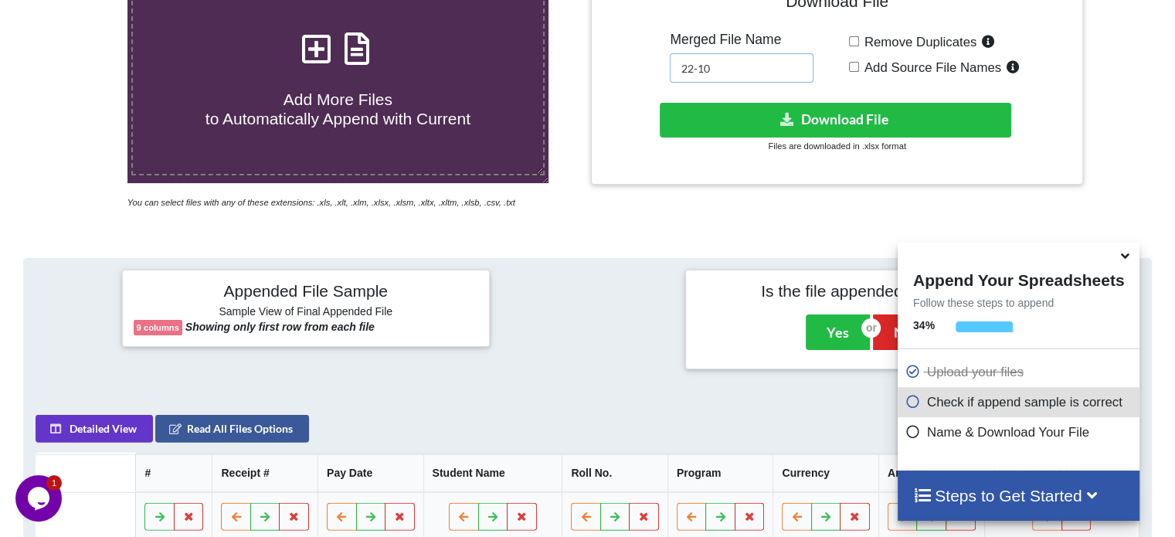
click at [739, 64] on input "22-10" at bounding box center [742, 67] width 144 height 29
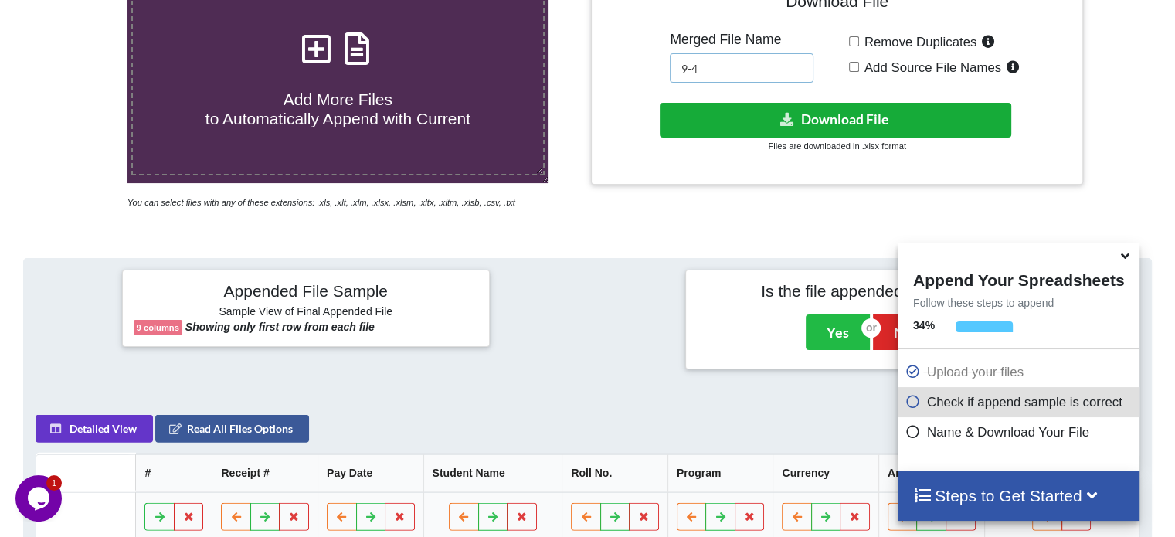
type input "9-4"
click at [828, 129] on button "Download File" at bounding box center [836, 120] width 352 height 35
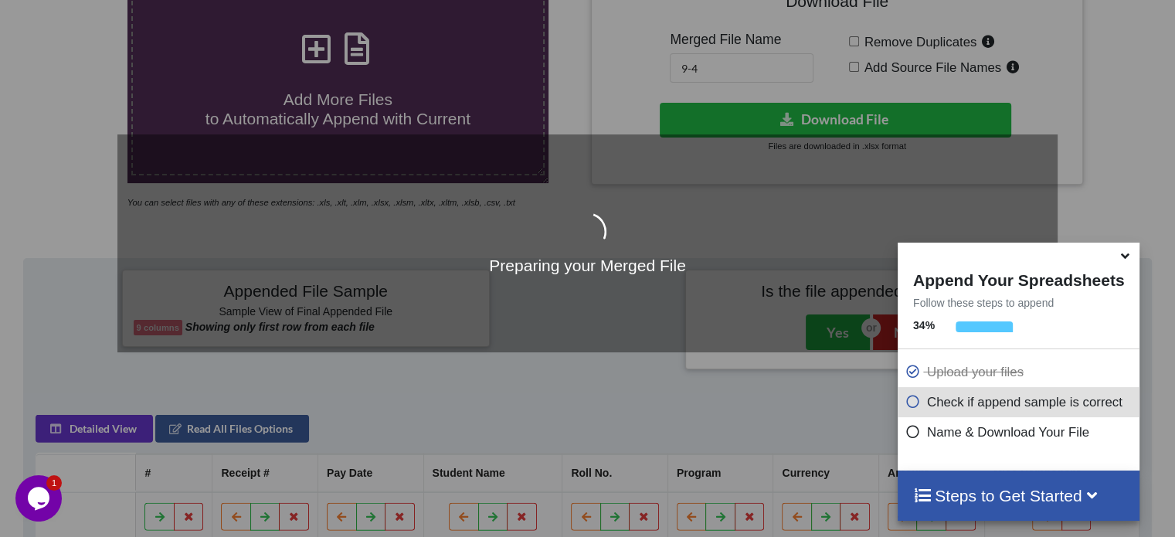
click at [1122, 258] on icon at bounding box center [1125, 253] width 16 height 14
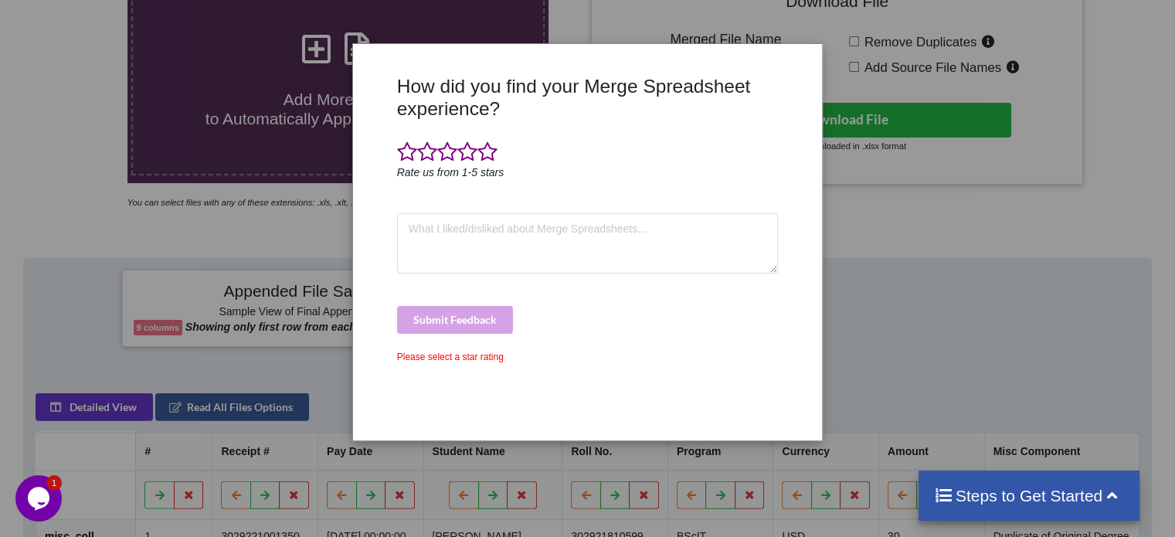
click at [488, 145] on span at bounding box center [487, 152] width 20 height 22
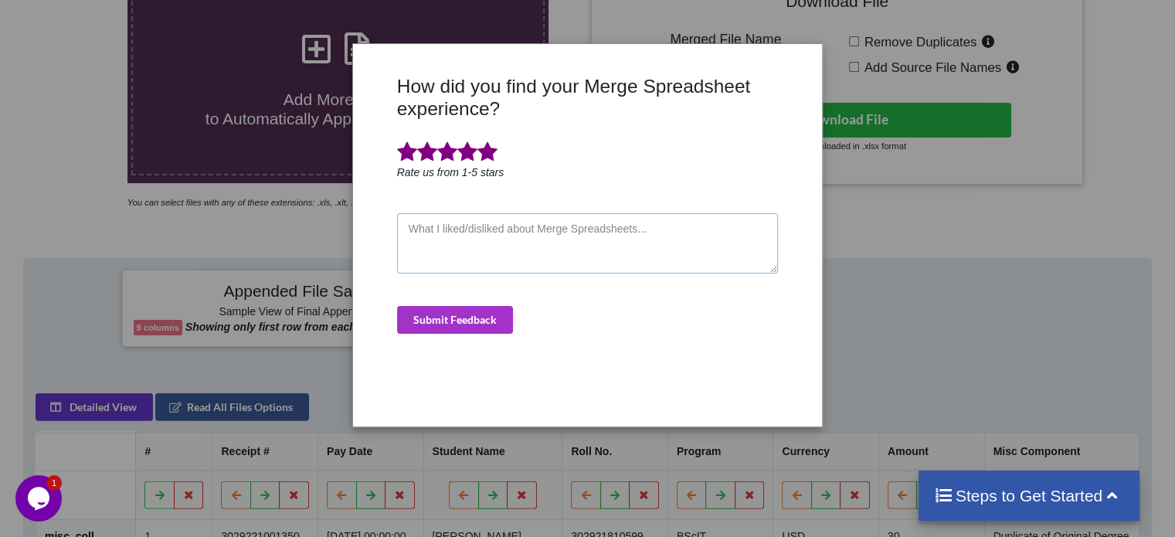
click at [493, 250] on textarea at bounding box center [588, 243] width 382 height 60
type textarea "aDAD"
drag, startPoint x: 483, startPoint y: 312, endPoint x: 723, endPoint y: 251, distance: 247.9
click at [484, 312] on button "Submit Feedback" at bounding box center [455, 320] width 116 height 28
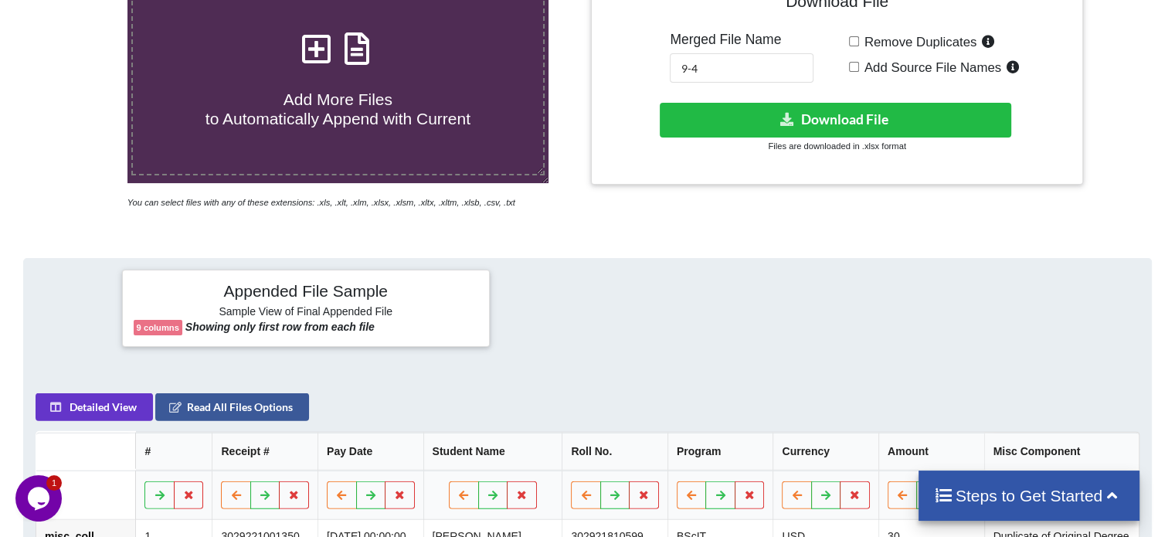
scroll to position [0, 0]
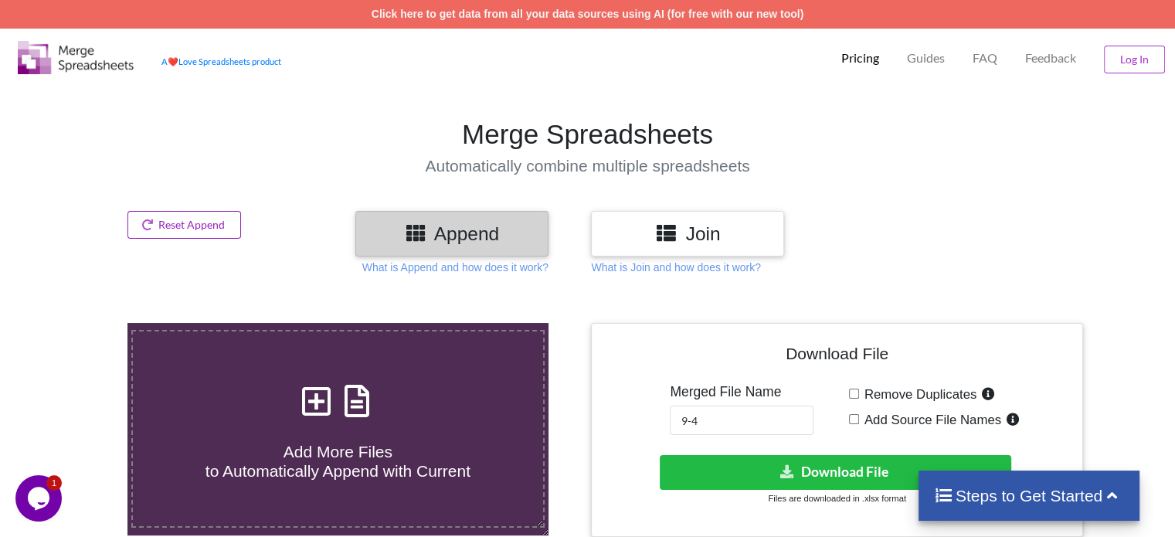
click at [202, 221] on button "Reset Append" at bounding box center [184, 225] width 114 height 28
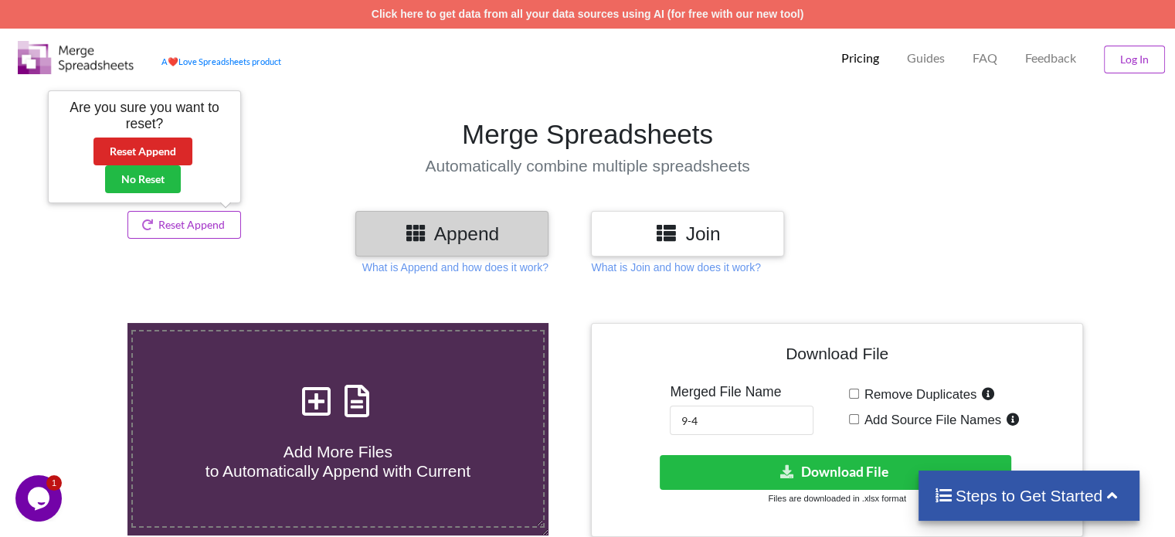
click at [201, 145] on div "Are you sure you want to reset? Reset Append No Reset" at bounding box center [144, 146] width 170 height 93
click at [172, 149] on button "Reset Append" at bounding box center [142, 152] width 99 height 28
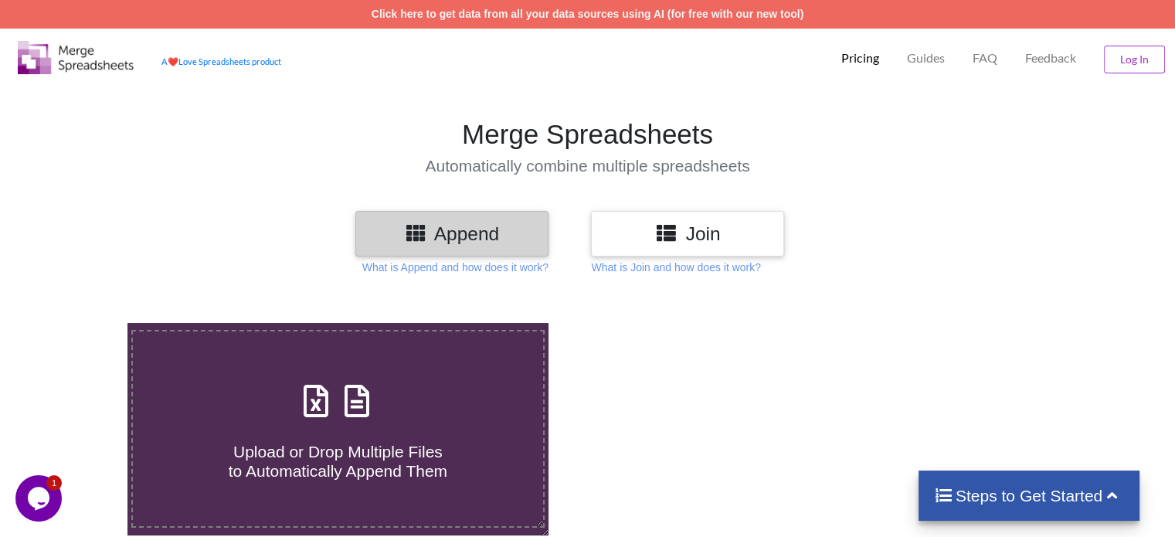
click at [373, 434] on h4 "Upload or Drop Multiple Files to Automatically Append Them" at bounding box center [337, 452] width 409 height 59
click at [80, 323] on input "Upload or Drop Multiple Files to Automatically Append Them" at bounding box center [80, 323] width 0 height 0
type input "C:\fakepath\9-4.xlsx"
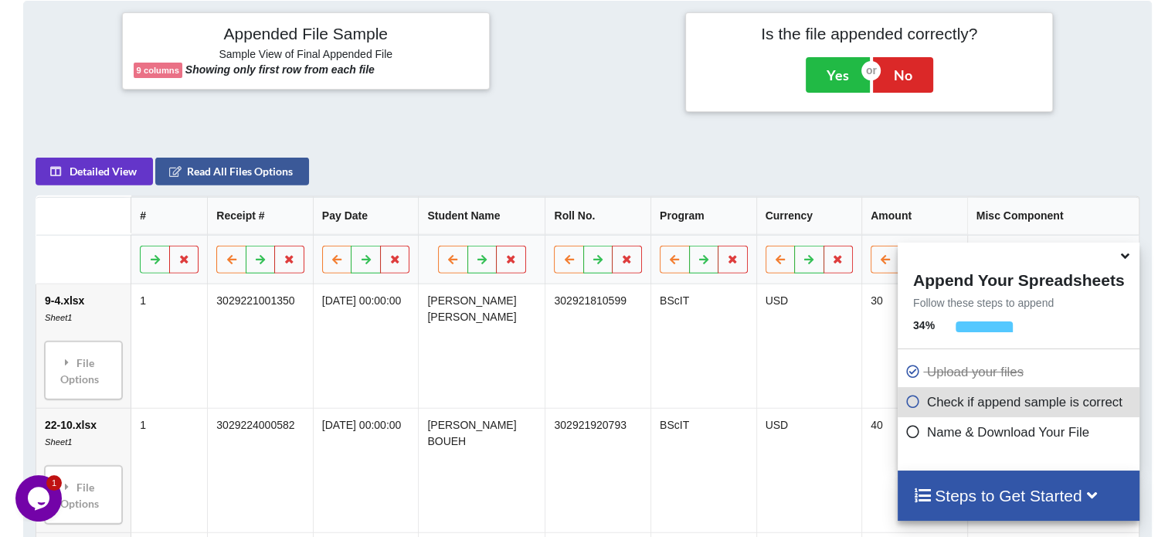
scroll to position [352, 0]
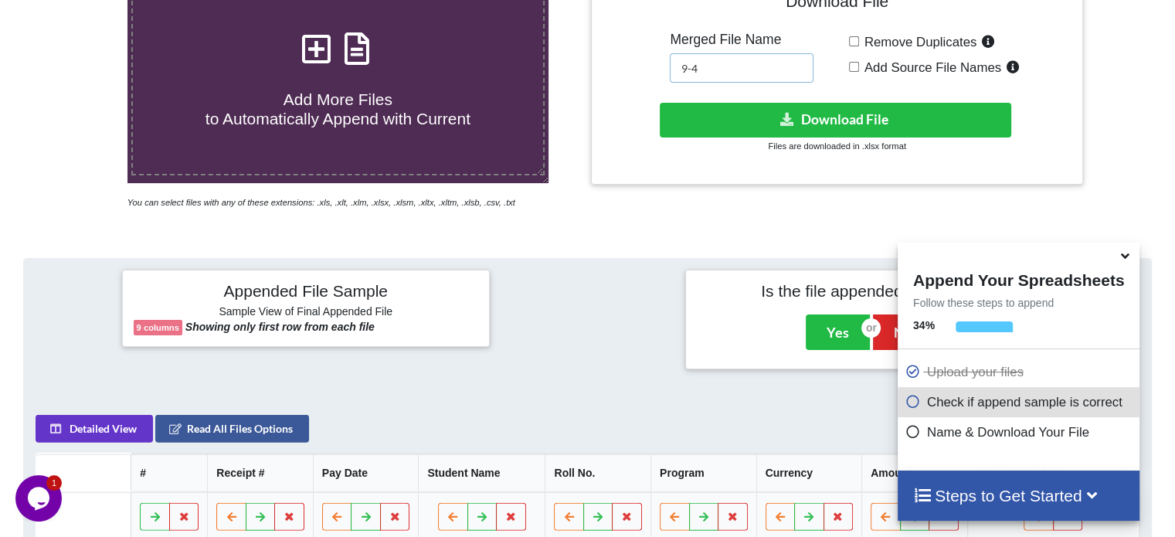
click at [757, 76] on input "9-4" at bounding box center [742, 67] width 144 height 29
type input "9"
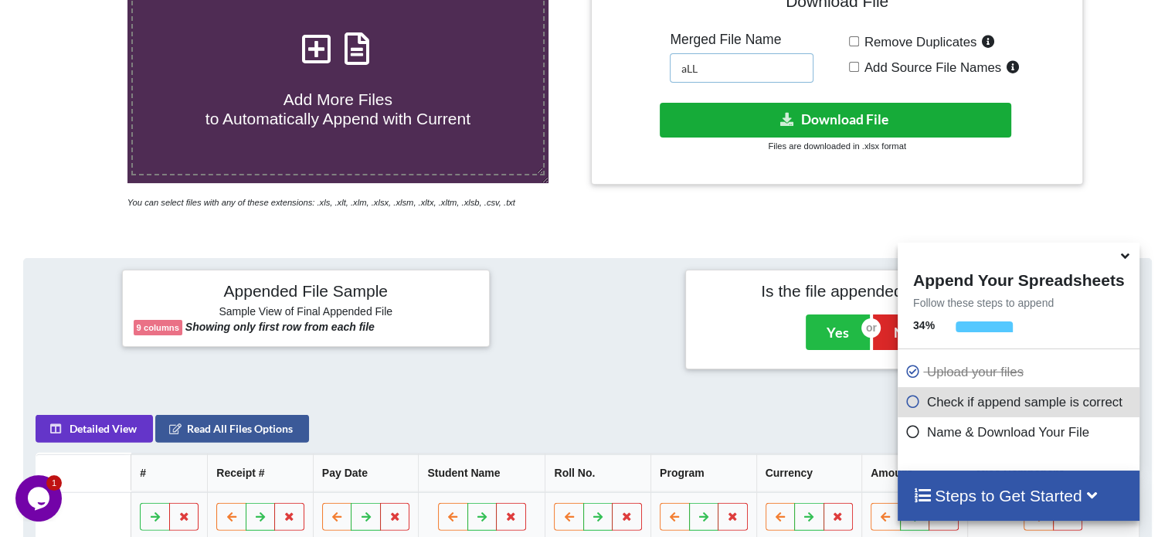
type input "aLL"
click at [812, 110] on button "Download File" at bounding box center [836, 120] width 352 height 35
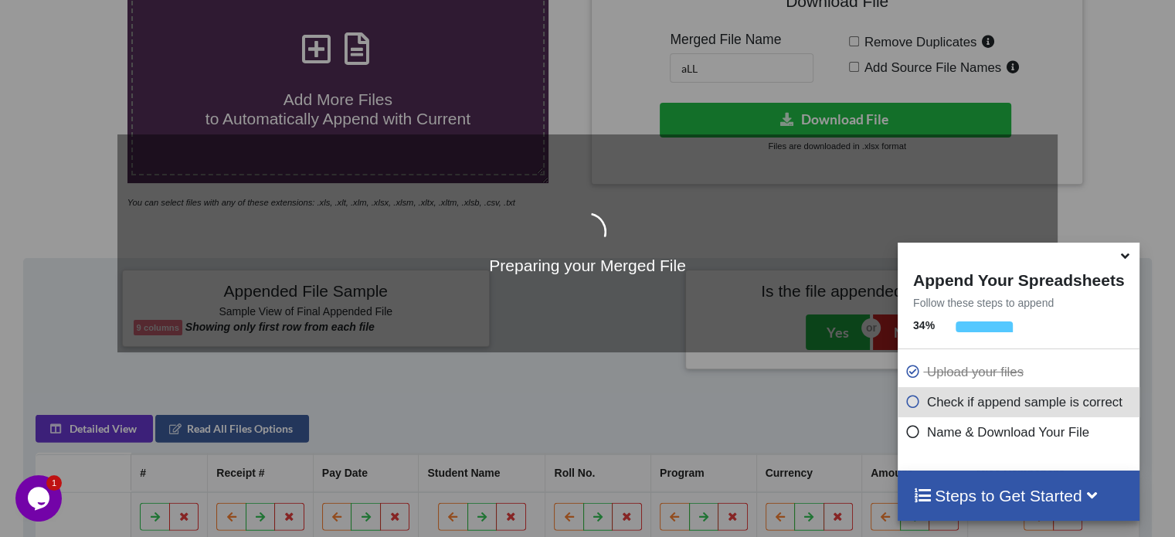
click at [1126, 256] on icon at bounding box center [1125, 253] width 16 height 14
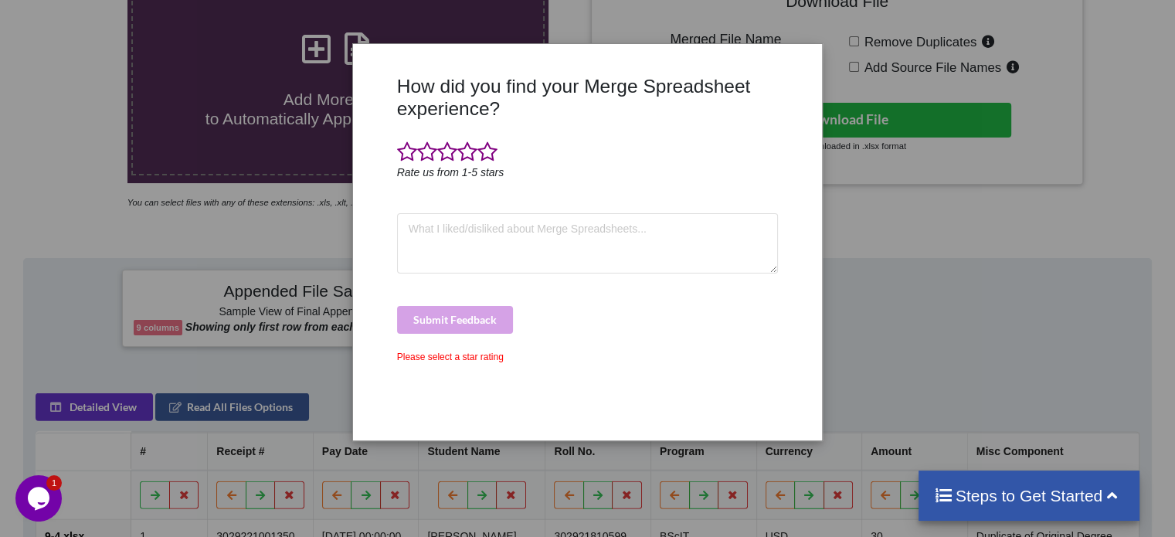
drag, startPoint x: 416, startPoint y: 135, endPoint x: 426, endPoint y: 144, distance: 12.6
click at [416, 135] on div "How did you find your Merge Spreadsheet experience? Rate us from 1-5 stars Subm…" at bounding box center [587, 252] width 389 height 355
drag, startPoint x: 490, startPoint y: 153, endPoint x: 482, endPoint y: 185, distance: 33.4
click at [490, 152] on span at bounding box center [487, 152] width 20 height 22
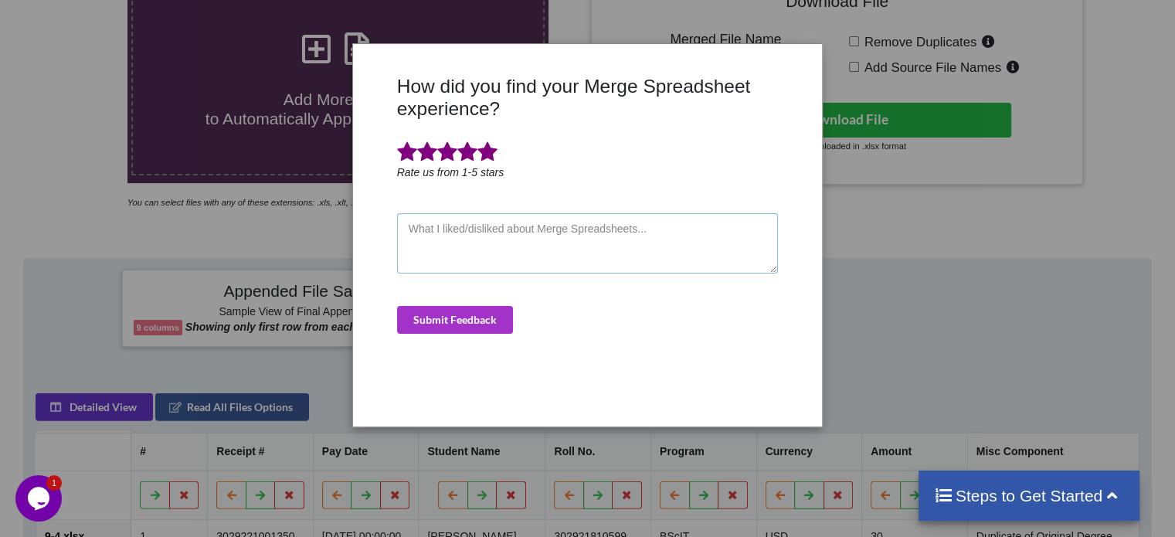
click at [480, 231] on textarea at bounding box center [588, 243] width 382 height 60
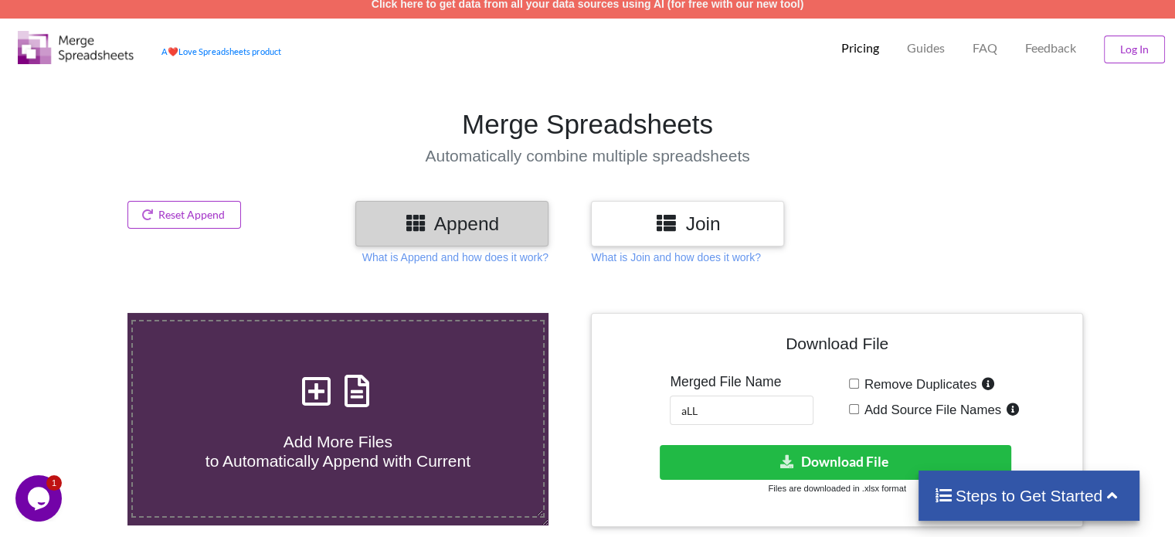
scroll to position [0, 0]
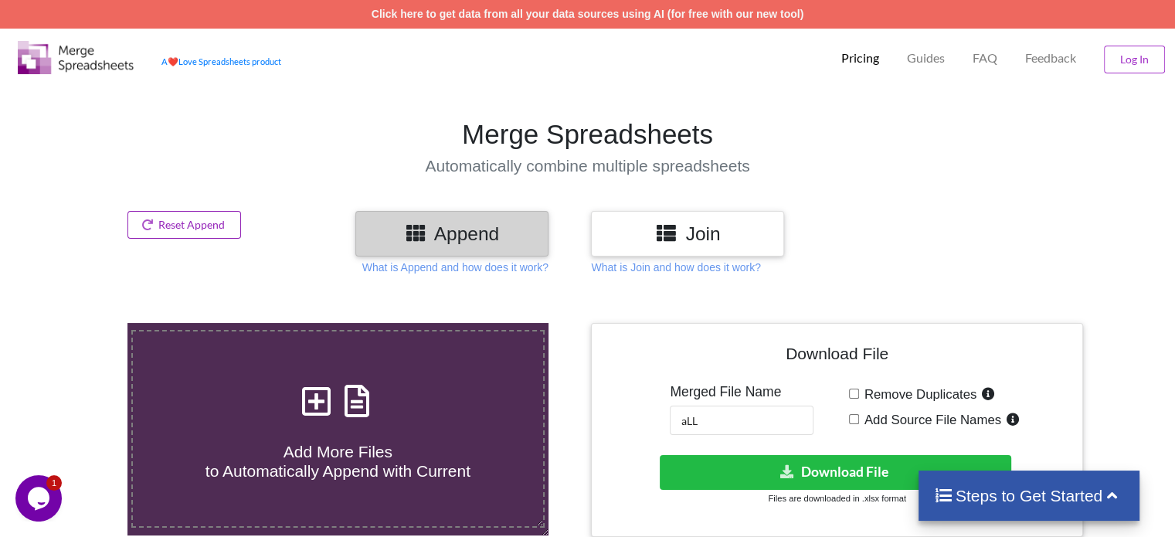
click at [168, 221] on button "Reset Append" at bounding box center [184, 225] width 114 height 28
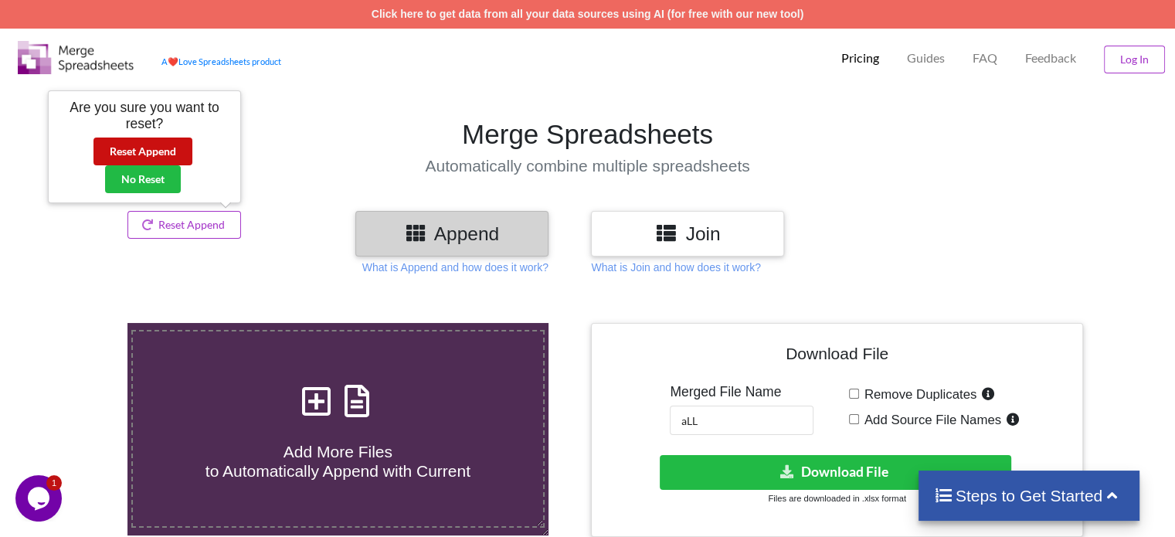
click at [178, 150] on button "Reset Append" at bounding box center [142, 152] width 99 height 28
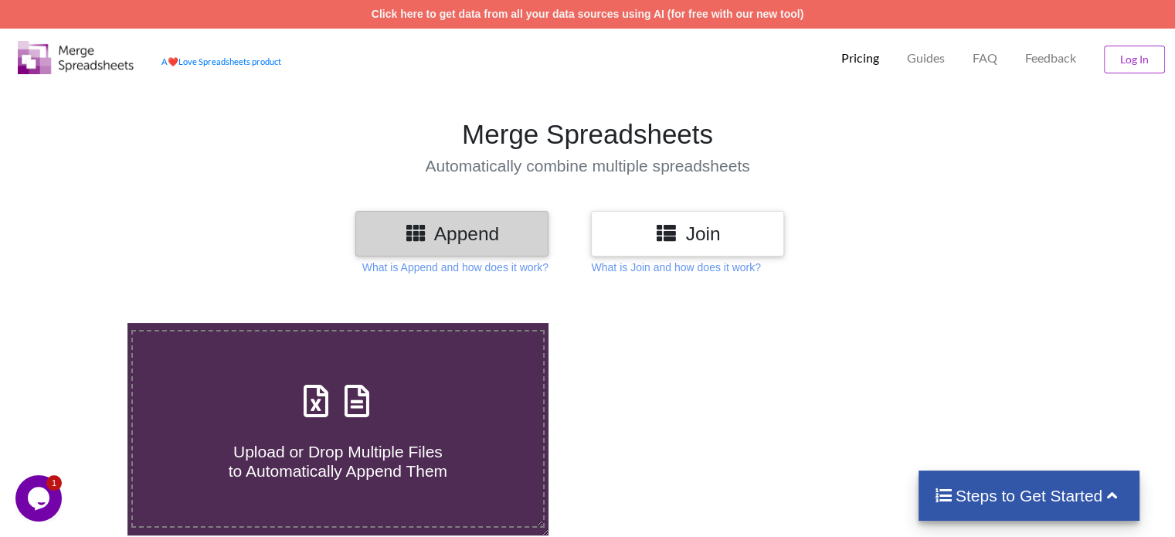
scroll to position [257, 0]
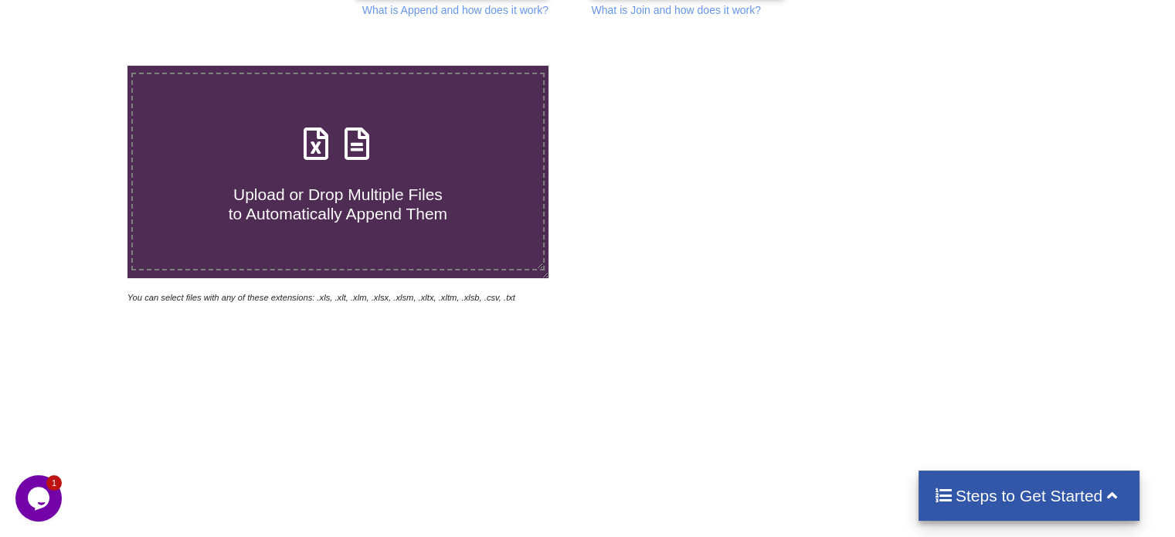
click at [375, 161] on span at bounding box center [338, 145] width 82 height 36
click at [80, 66] on input "Upload or Drop Multiple Files to Automatically Append Them" at bounding box center [80, 66] width 0 height 0
type input "C:\fakepath\misc_coll (17).xls"
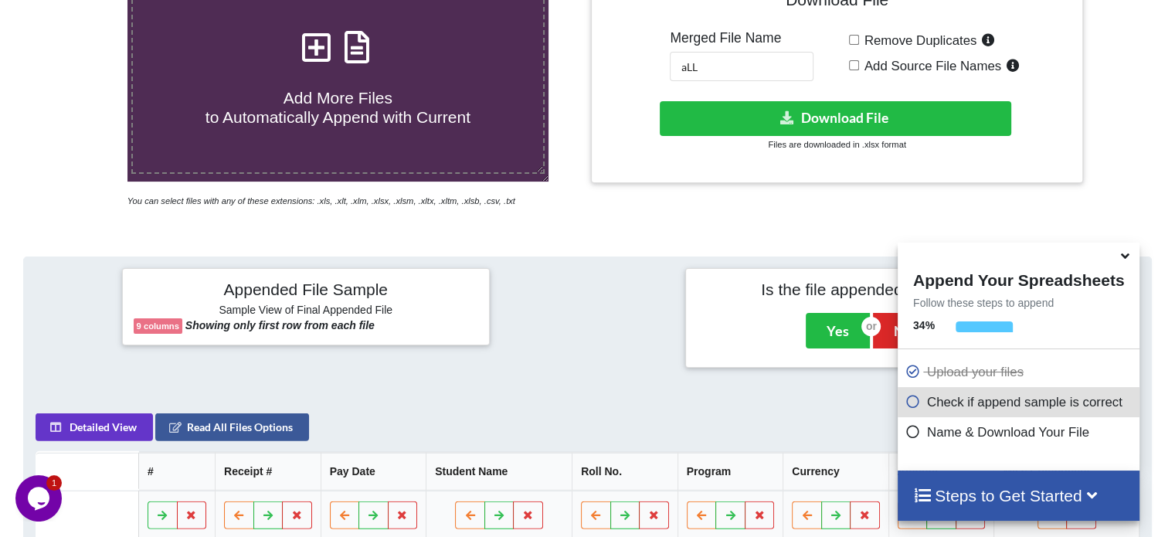
scroll to position [352, 0]
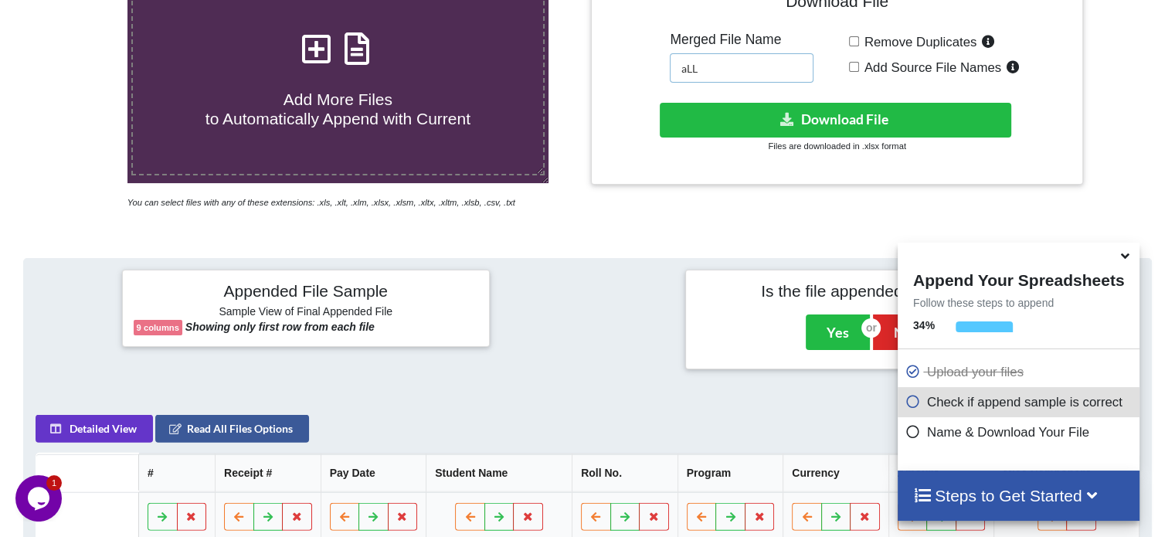
click at [747, 76] on input "aLL" at bounding box center [742, 67] width 144 height 29
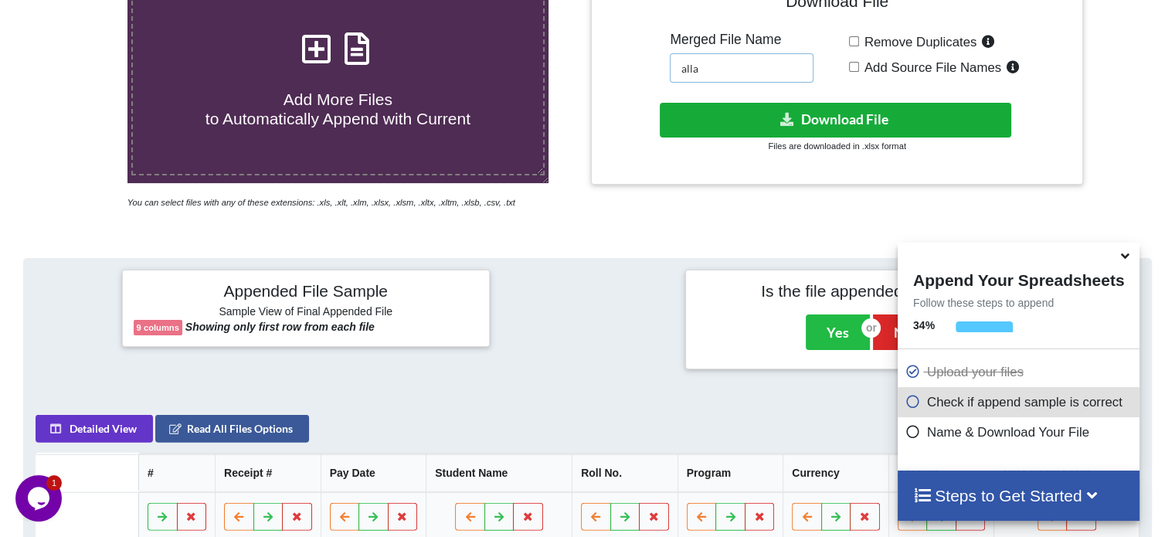
type input "alla"
click at [817, 126] on button "Download File" at bounding box center [836, 120] width 352 height 35
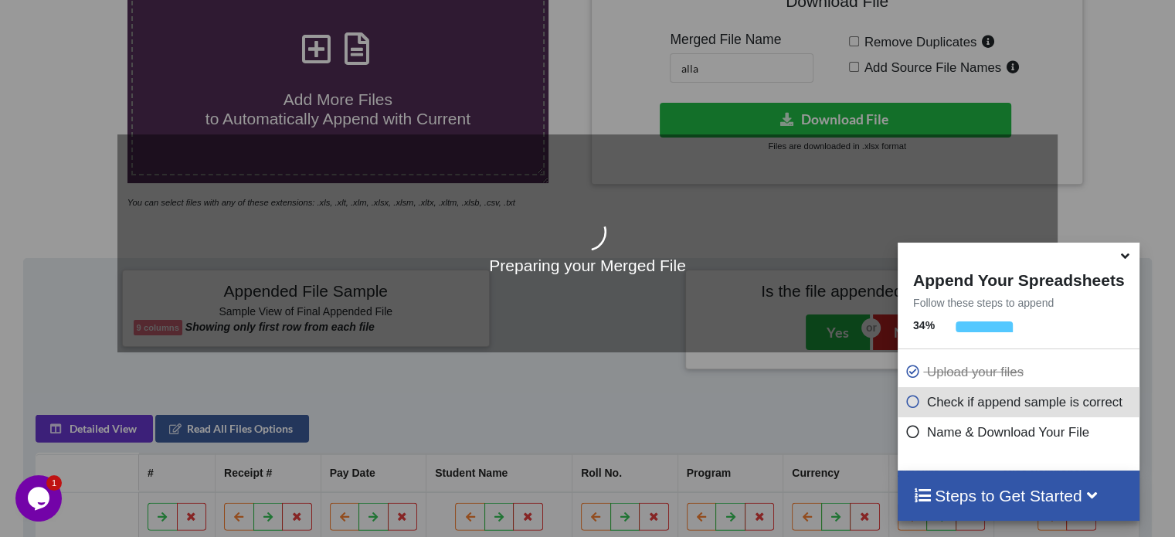
click at [1129, 256] on icon at bounding box center [1125, 253] width 16 height 14
